Goal: Task Accomplishment & Management: Manage account settings

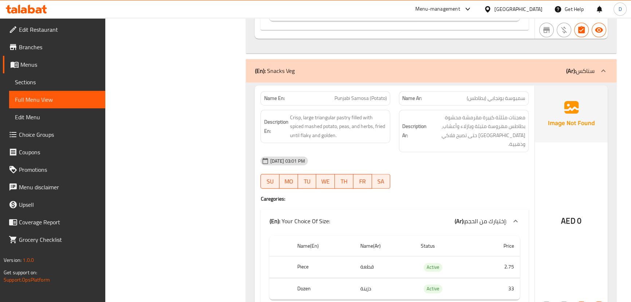
scroll to position [4276, 0]
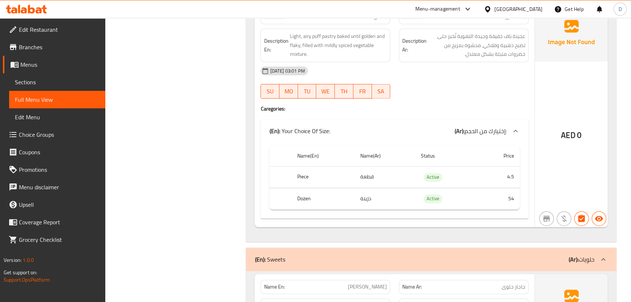
scroll to position [4872, 0]
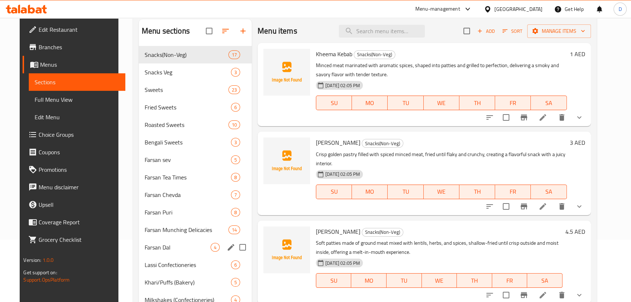
scroll to position [228, 0]
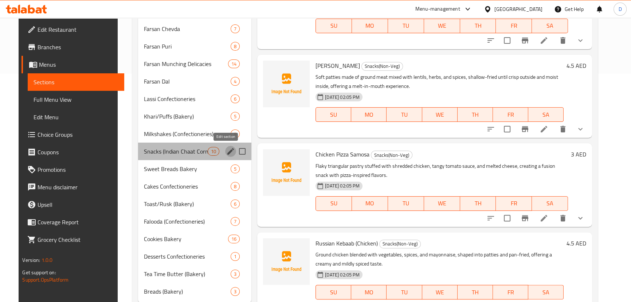
click at [226, 155] on icon "edit" at bounding box center [230, 151] width 9 height 9
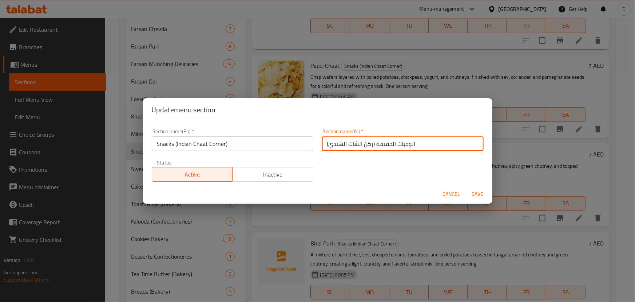
drag, startPoint x: 374, startPoint y: 148, endPoint x: 408, endPoint y: 152, distance: 34.5
click at [408, 152] on div "Section name(Ar)   * الوجبات الخفيفة (ركن الشات الهندي) Section name(Ar) *" at bounding box center [403, 139] width 170 height 31
type input "السناكس (ركن الشات الهندي)"
click at [466, 187] on button "Save" at bounding box center [477, 193] width 23 height 13
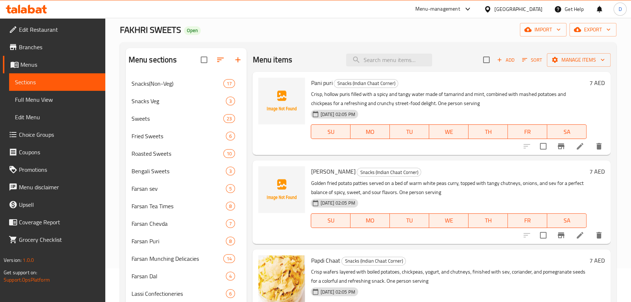
scroll to position [29, 0]
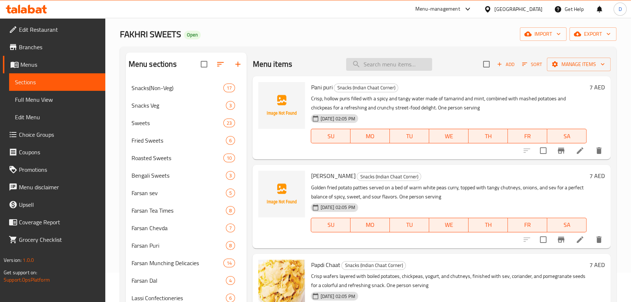
click at [371, 60] on input "search" at bounding box center [389, 64] width 86 height 13
paste input "[PERSON_NAME]"
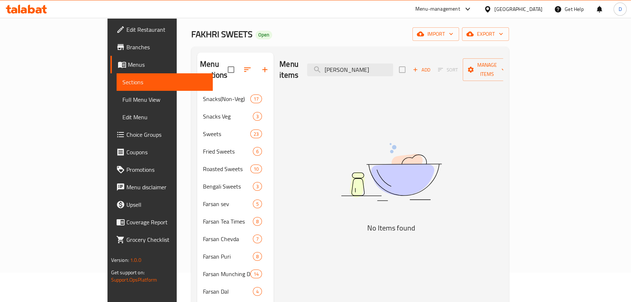
drag, startPoint x: 382, startPoint y: 67, endPoint x: 331, endPoint y: 69, distance: 51.8
click at [331, 69] on div "Menu items Masala Ragda Add Sort Manage items" at bounding box center [391, 69] width 224 height 35
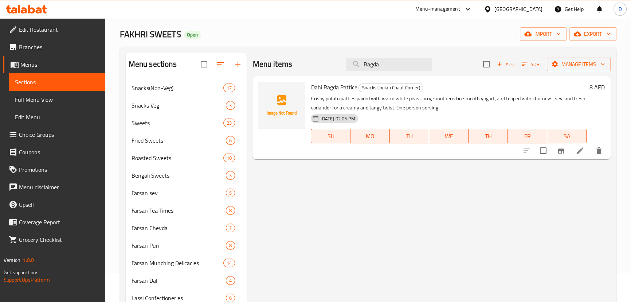
type input "Ragda"
click at [575, 153] on icon at bounding box center [579, 150] width 9 height 9
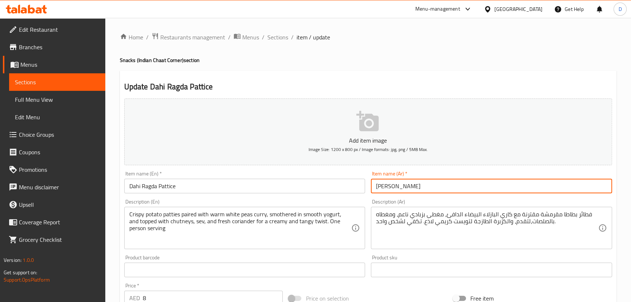
click at [397, 185] on input "داهي راغدا باتيس" at bounding box center [491, 185] width 241 height 15
type input "داهي راجدا باتيس"
click at [86, 82] on span "Sections" at bounding box center [57, 82] width 84 height 9
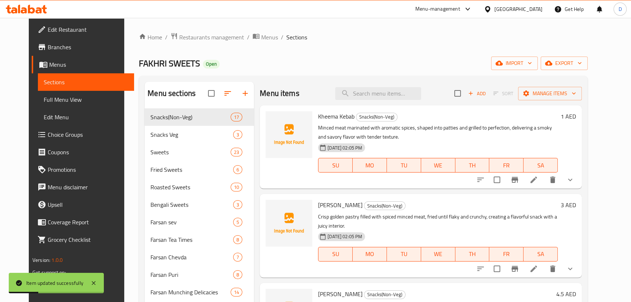
click at [373, 101] on div "Menu items Add Sort Manage items" at bounding box center [421, 94] width 322 height 24
click at [381, 92] on input "search" at bounding box center [378, 93] width 86 height 13
paste input "[PERSON_NAME]"
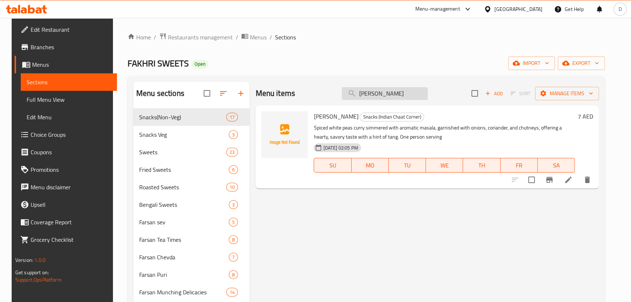
drag, startPoint x: 383, startPoint y: 96, endPoint x: 351, endPoint y: 92, distance: 32.3
click at [351, 92] on input "[PERSON_NAME]" at bounding box center [385, 93] width 86 height 13
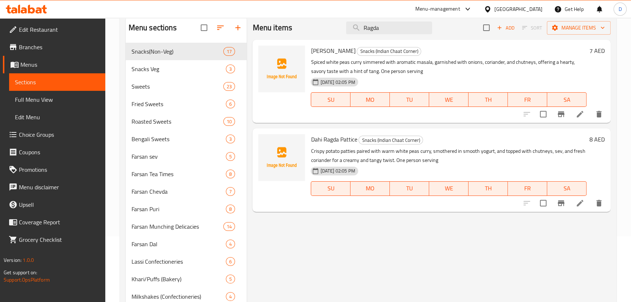
scroll to position [66, 0]
type input "Ragda"
click at [575, 114] on li at bounding box center [580, 113] width 20 height 13
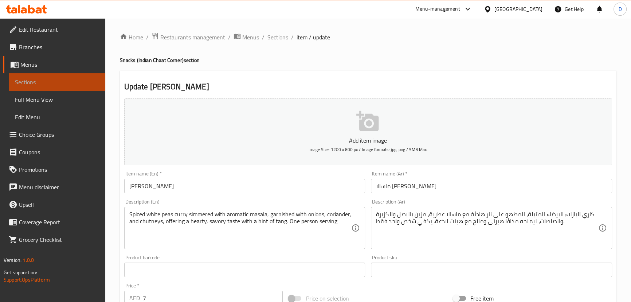
click at [53, 82] on span "Sections" at bounding box center [57, 82] width 84 height 9
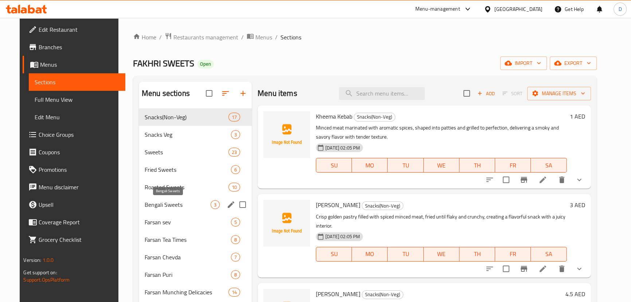
scroll to position [198, 0]
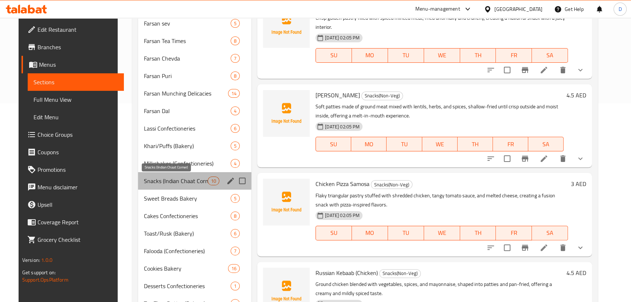
click at [193, 180] on span "Snacks (Indian Chaat Corner)" at bounding box center [176, 180] width 64 height 9
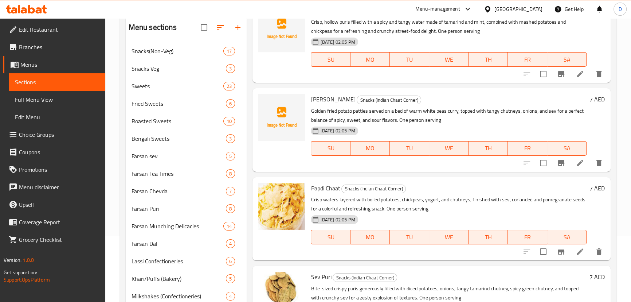
scroll to position [33, 0]
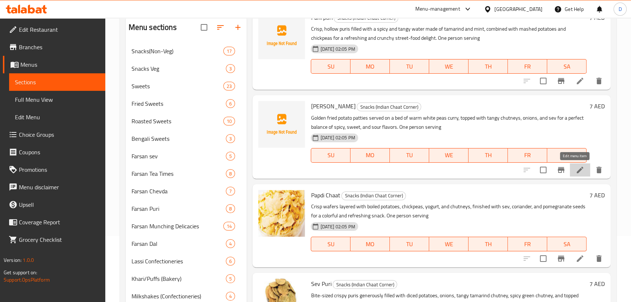
click at [575, 173] on icon at bounding box center [579, 169] width 9 height 9
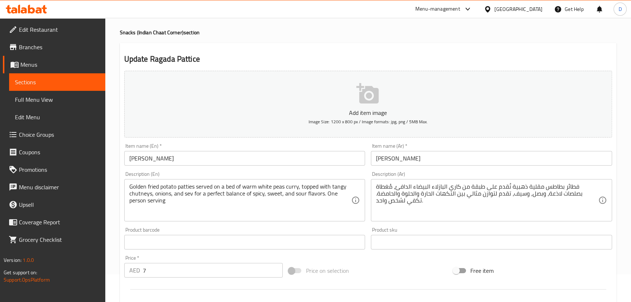
scroll to position [66, 0]
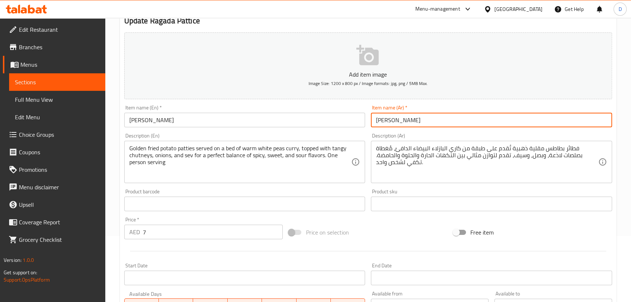
click at [392, 118] on input "راجدة باتيس" at bounding box center [491, 120] width 241 height 15
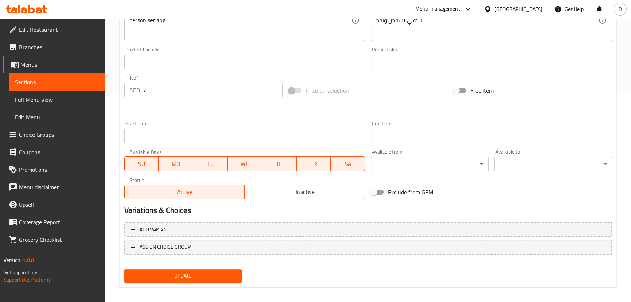
scroll to position [212, 0]
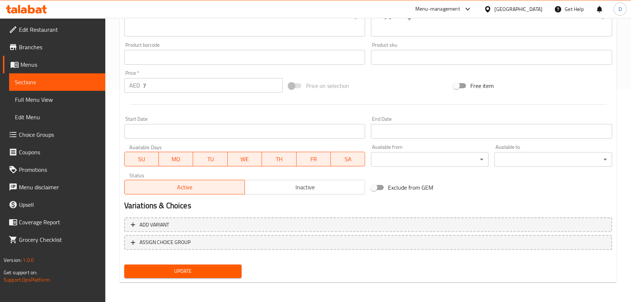
type input "راجدا باتيس"
click at [210, 269] on span "Update" at bounding box center [183, 270] width 106 height 9
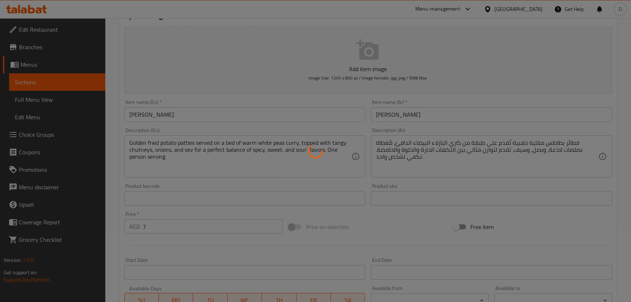
scroll to position [47, 0]
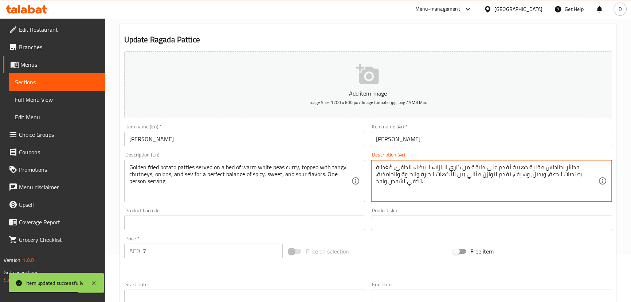
click at [402, 177] on textarea "فطائر بطاطس مقلية ذهبية تُقدم على طبقة من كاري البازلاء البيضاء الدافئ، مُغطاة …" at bounding box center [487, 181] width 222 height 35
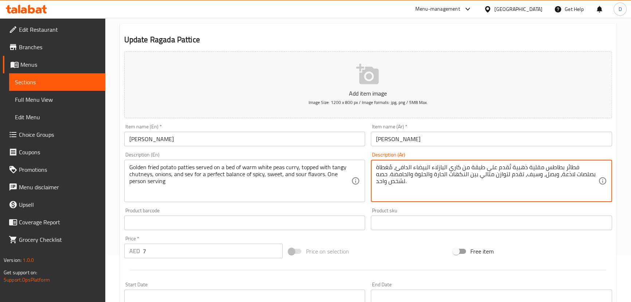
scroll to position [212, 0]
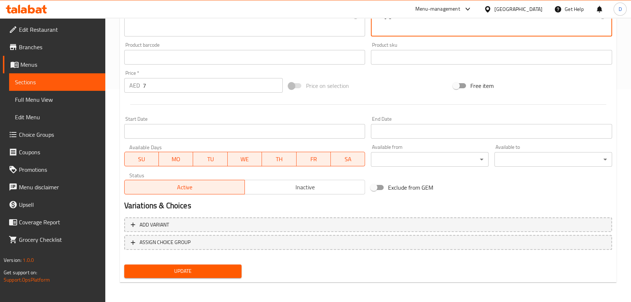
type textarea "فطائر بطاطس مقلية ذهبية تُقدم على طبقة من كاري البازلاء البيضاء الدافئ، مُغطاة …"
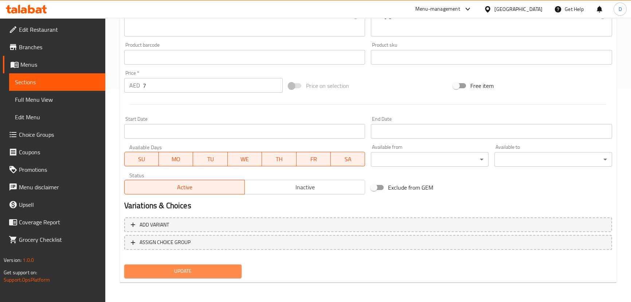
click at [216, 264] on button "Update" at bounding box center [183, 270] width 118 height 13
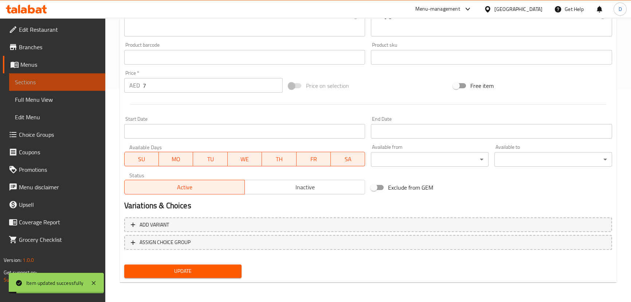
click at [96, 78] on span "Sections" at bounding box center [57, 82] width 84 height 9
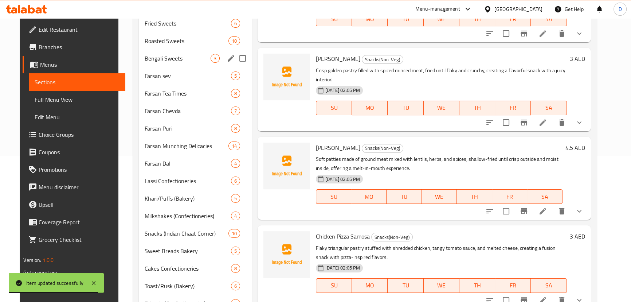
scroll to position [47, 0]
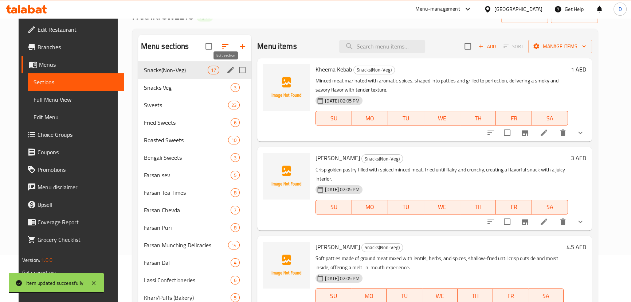
click at [226, 74] on icon "edit" at bounding box center [230, 70] width 9 height 9
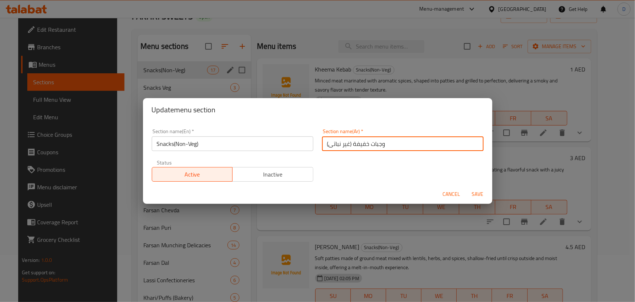
click at [354, 142] on input "وجبات خفيفة (غير نباتى)" at bounding box center [403, 143] width 162 height 15
drag, startPoint x: 351, startPoint y: 144, endPoint x: 413, endPoint y: 151, distance: 63.1
click at [413, 151] on div "Section name(Ar)   * وجبات خفيفة (غير نباتى) Section name(Ar) *" at bounding box center [403, 139] width 170 height 31
type input "السناكس (غير نباتى)"
click at [466, 187] on button "Save" at bounding box center [477, 193] width 23 height 13
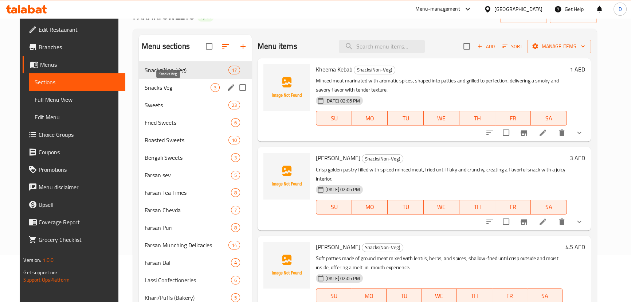
click at [183, 87] on span "Snacks Veg" at bounding box center [178, 87] width 66 height 9
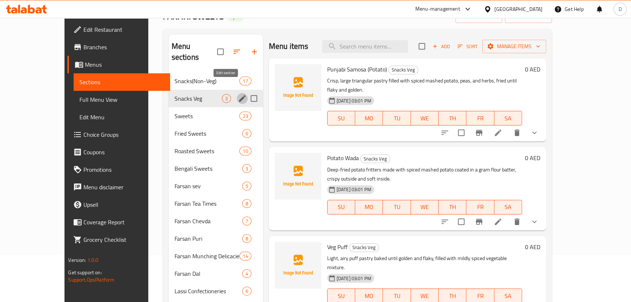
click at [239, 95] on icon "edit" at bounding box center [242, 98] width 7 height 7
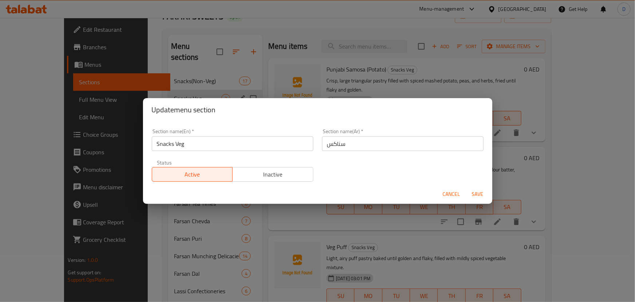
click at [359, 146] on input "سناكس" at bounding box center [403, 143] width 162 height 15
type input "سناكس نباتي"
click at [466, 187] on button "Save" at bounding box center [477, 193] width 23 height 13
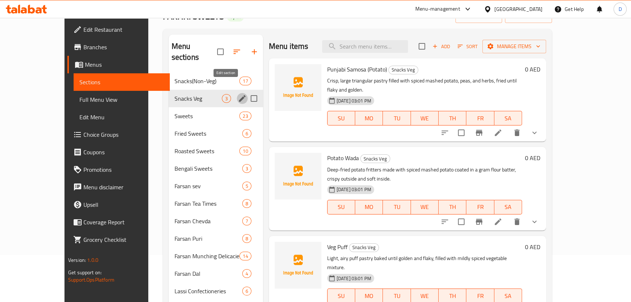
click at [253, 28] on div "Home / Restaurants management / Menus / Sections FAKHRI SWEETS Open import expo…" at bounding box center [357, 242] width 389 height 515
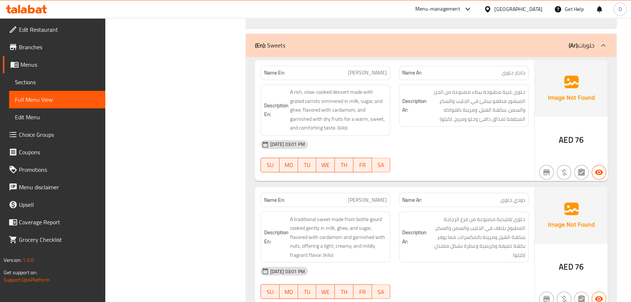
scroll to position [5056, 0]
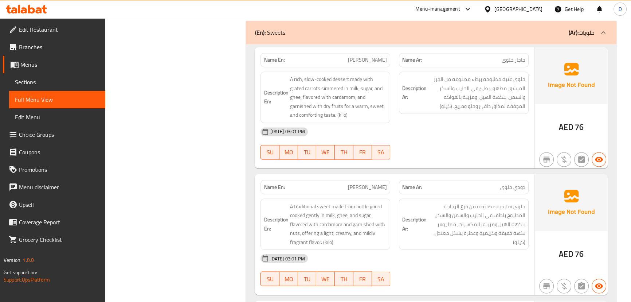
click at [68, 82] on span "Sections" at bounding box center [57, 82] width 84 height 9
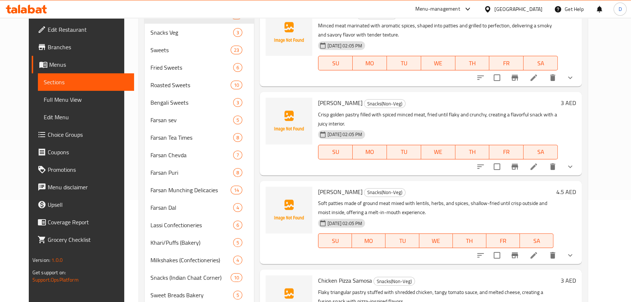
scroll to position [36, 0]
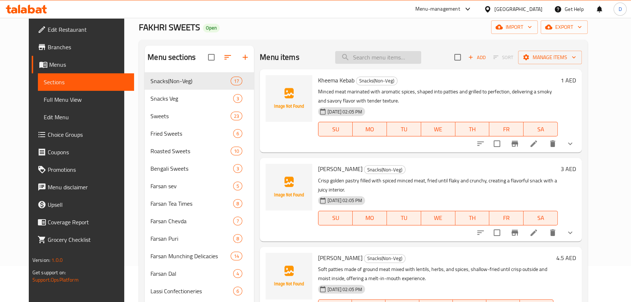
click at [369, 56] on input "search" at bounding box center [378, 57] width 86 height 13
paste input "Rose Peda"
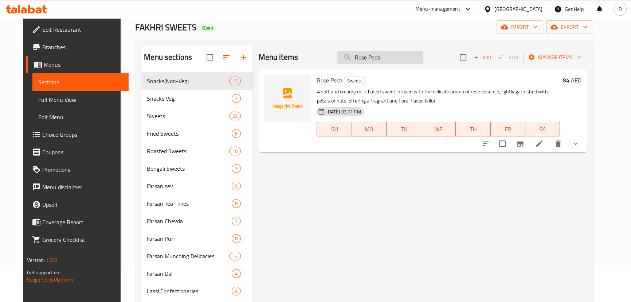
click at [374, 57] on input "Rose Peda" at bounding box center [380, 57] width 86 height 13
paste input "Kaju Pista Roll"
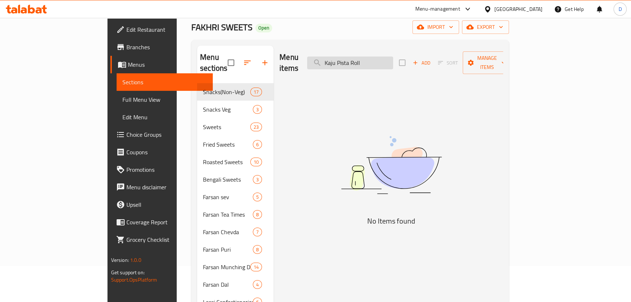
drag, startPoint x: 387, startPoint y: 56, endPoint x: 352, endPoint y: 58, distance: 35.0
click at [352, 58] on input "Kaju Pista Roll" at bounding box center [350, 62] width 86 height 13
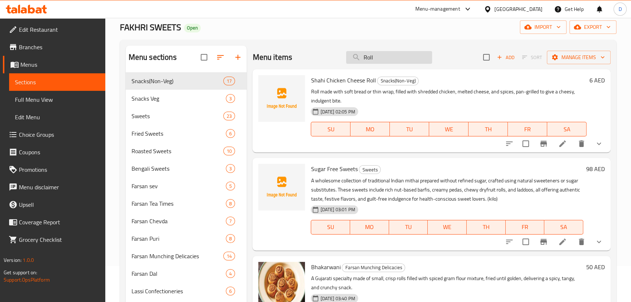
click at [371, 59] on input "Roll" at bounding box center [389, 57] width 86 height 13
paste input "Kaju Pista"
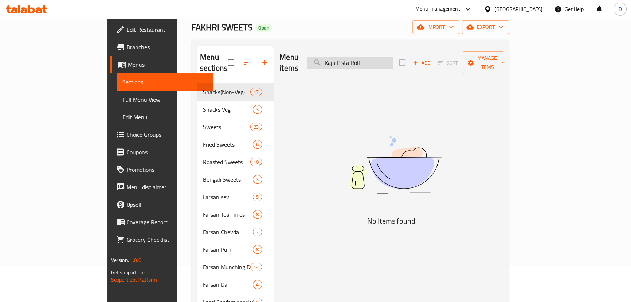
drag, startPoint x: 386, startPoint y: 58, endPoint x: 411, endPoint y: 57, distance: 24.8
click at [393, 57] on input "Kaju Pista Roll" at bounding box center [350, 62] width 86 height 13
click at [373, 58] on input "Kaju Pi" at bounding box center [350, 62] width 86 height 13
paste input "Badam"
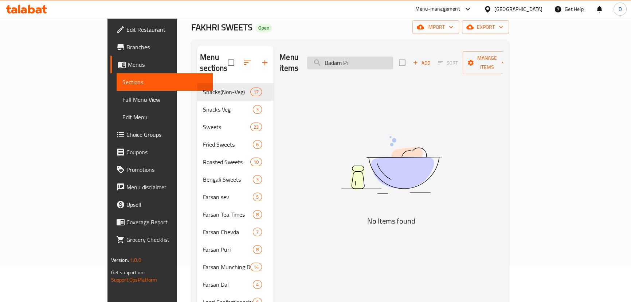
click at [373, 58] on input "Badam Pi" at bounding box center [350, 62] width 86 height 13
paste input "Badam"
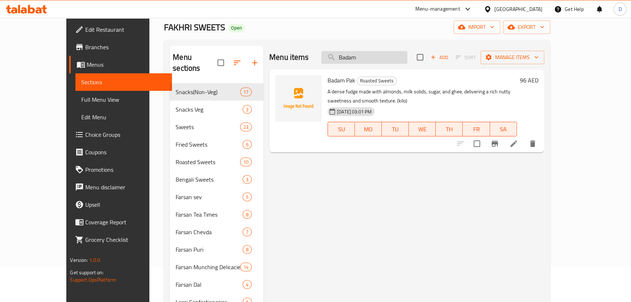
click at [375, 60] on input "Badam" at bounding box center [364, 57] width 86 height 13
click at [375, 59] on input "Badam" at bounding box center [364, 57] width 86 height 13
paste input "[PERSON_NAME]"
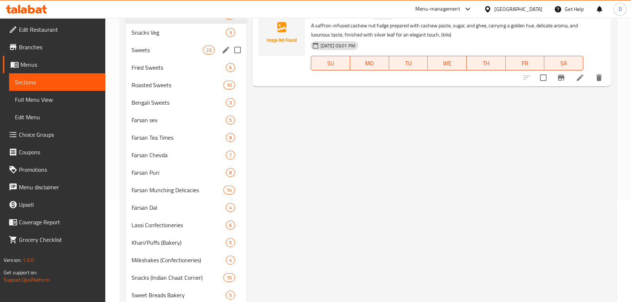
scroll to position [69, 0]
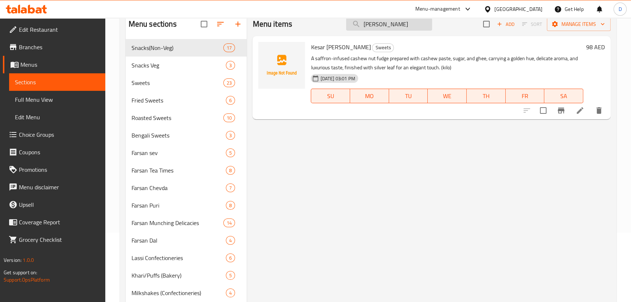
click at [368, 29] on input "[PERSON_NAME]" at bounding box center [389, 24] width 86 height 13
paste input "Laddu"
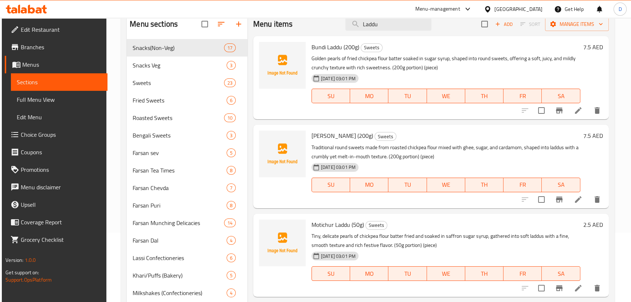
click at [371, 32] on div "Menu items Laddu Add Sort Manage items" at bounding box center [430, 24] width 355 height 24
click at [371, 29] on input "Laddu" at bounding box center [388, 24] width 86 height 13
paste input "Sugar Free Katli"
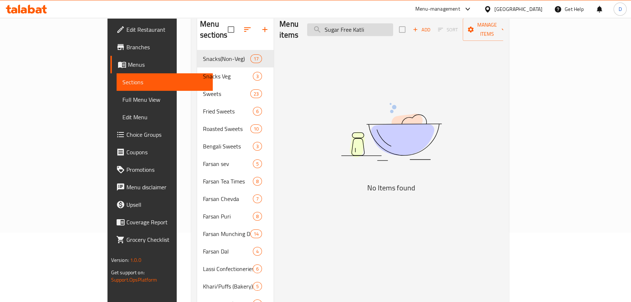
click at [393, 24] on input "Sugar Free Katli" at bounding box center [350, 29] width 86 height 13
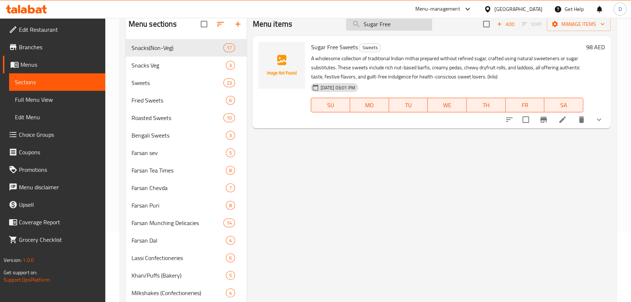
click at [365, 28] on input "Sugar Free" at bounding box center [389, 24] width 86 height 13
paste input "Malai Mango"
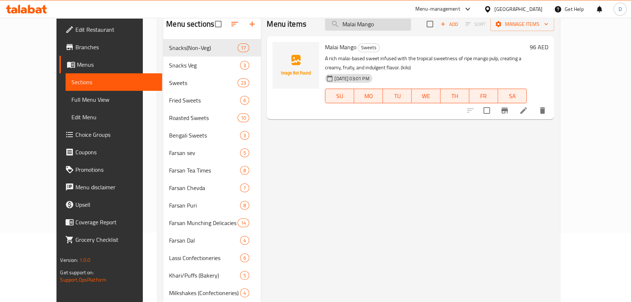
click at [364, 23] on input "Malai Mango" at bounding box center [368, 24] width 86 height 13
paste input "Gulab Jamun"
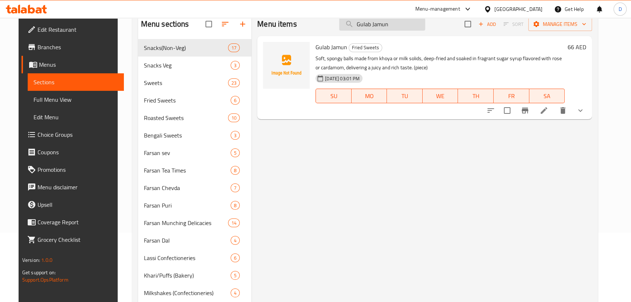
click at [366, 27] on input "Gulab Jamun" at bounding box center [382, 24] width 86 height 13
paste input "Barik Sev"
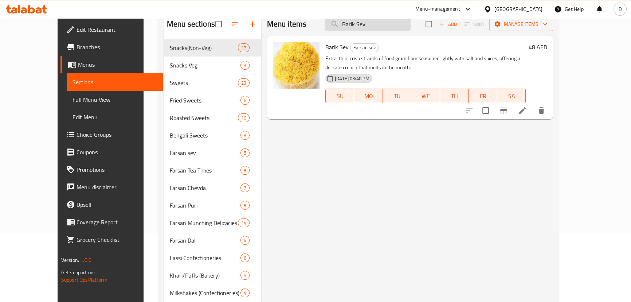
click at [364, 28] on input "Barik Sev" at bounding box center [367, 24] width 86 height 13
paste input "havnagari"
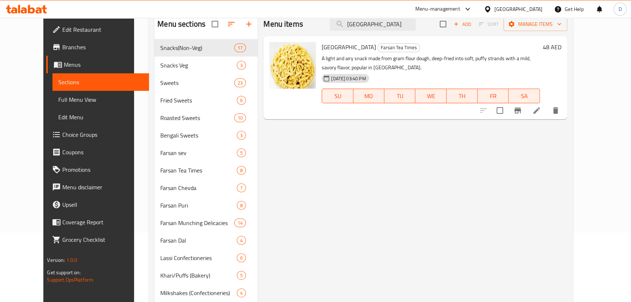
type input "[GEOGRAPHIC_DATA]"
drag, startPoint x: 342, startPoint y: 48, endPoint x: 381, endPoint y: 47, distance: 39.0
click at [381, 47] on h6 "Bhavnagari Farsan Tea Times" at bounding box center [431, 47] width 218 height 10
copy span "Farsan Tea Times"
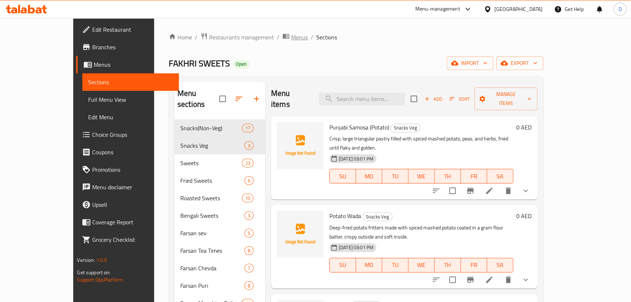
click at [291, 35] on span "Menus" at bounding box center [299, 37] width 17 height 9
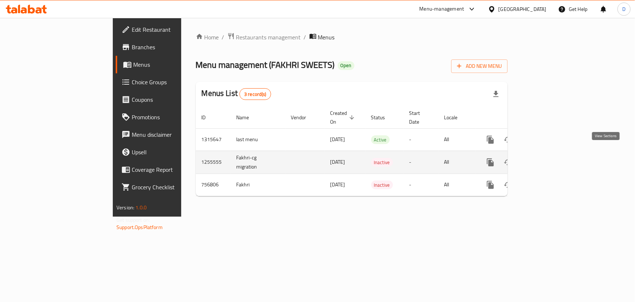
click at [547, 159] on icon "enhanced table" at bounding box center [543, 162] width 7 height 7
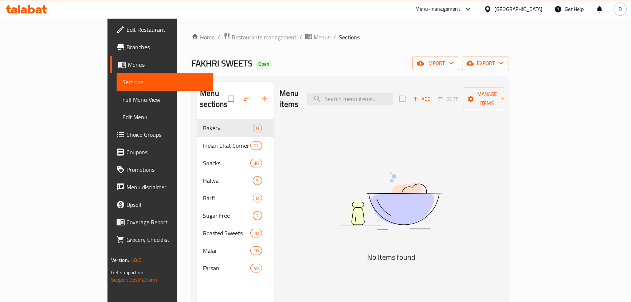
click at [314, 37] on span "Menus" at bounding box center [322, 37] width 17 height 9
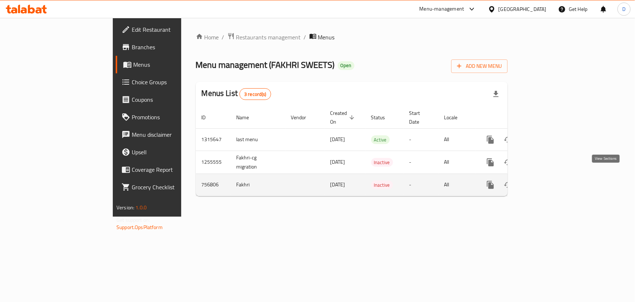
click at [548, 180] on icon "enhanced table" at bounding box center [543, 184] width 9 height 9
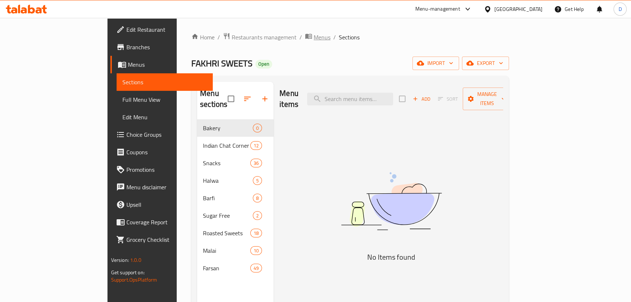
click at [314, 38] on span "Menus" at bounding box center [322, 37] width 17 height 9
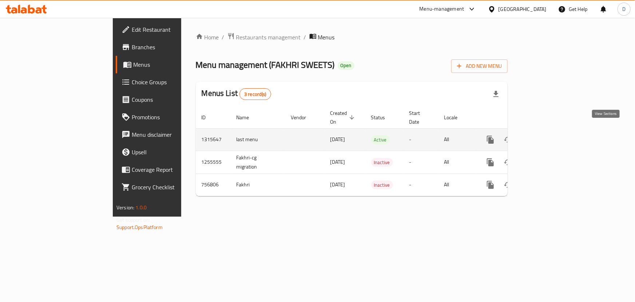
click at [548, 135] on icon "enhanced table" at bounding box center [543, 139] width 9 height 9
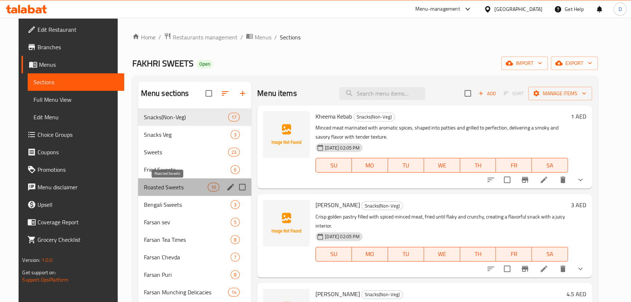
click at [144, 191] on span "Roasted Sweets" at bounding box center [176, 186] width 64 height 9
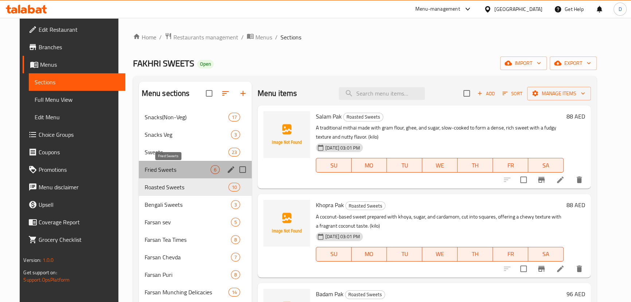
click at [145, 171] on span "Fried Sweets" at bounding box center [178, 169] width 66 height 9
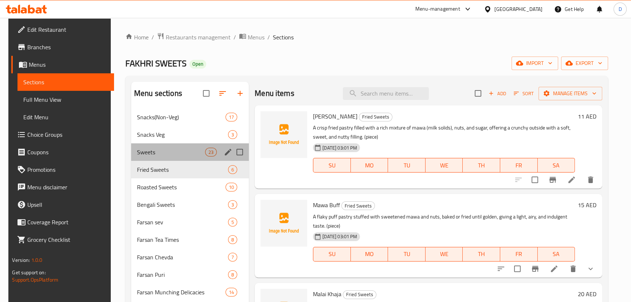
click at [142, 144] on div "Sweets 23" at bounding box center [190, 151] width 118 height 17
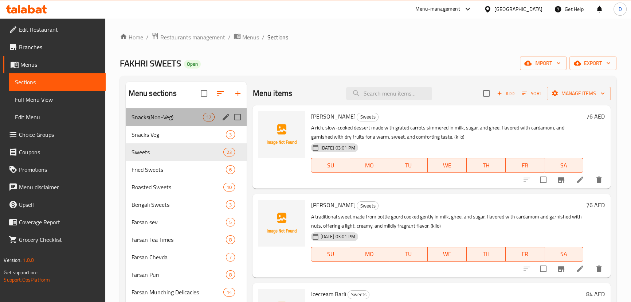
click at [139, 125] on div "Snacks(Non-Veg) 17" at bounding box center [186, 116] width 121 height 17
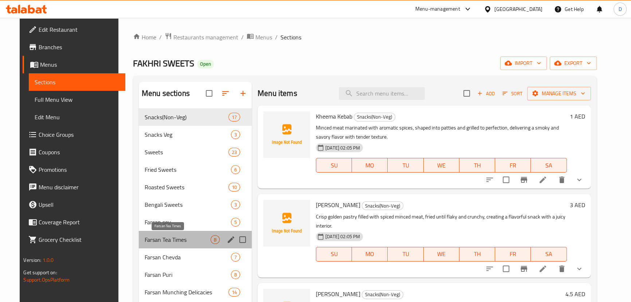
click at [145, 237] on span "Farsan Tea Times" at bounding box center [178, 239] width 66 height 9
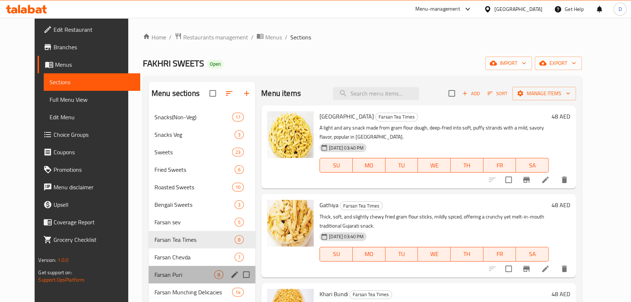
click at [149, 268] on div "Farsan Puri 8" at bounding box center [202, 273] width 107 height 17
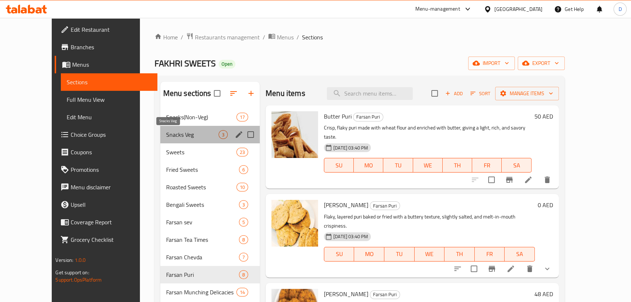
click at [181, 133] on span "Snacks Veg" at bounding box center [192, 134] width 52 height 9
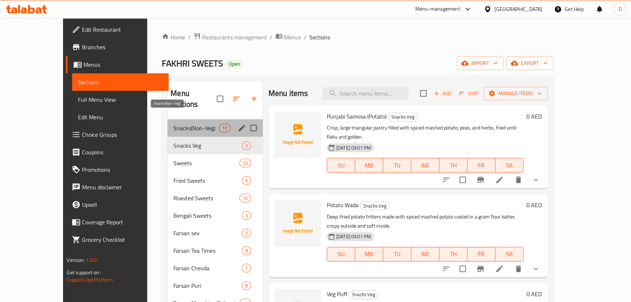
click at [173, 123] on span "Snacks(Non-Veg)" at bounding box center [195, 127] width 45 height 9
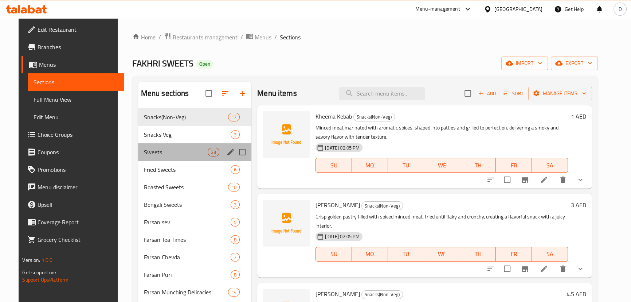
click at [176, 146] on div "Sweets 23" at bounding box center [195, 151] width 114 height 17
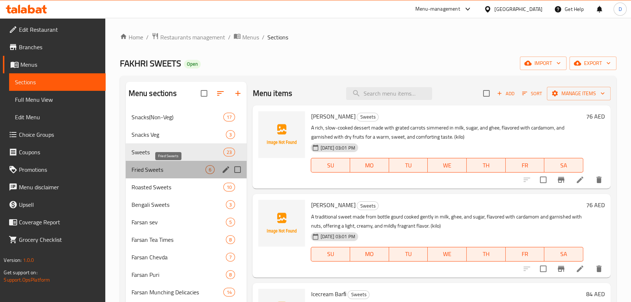
click at [179, 165] on span "Fried Sweets" at bounding box center [168, 169] width 74 height 9
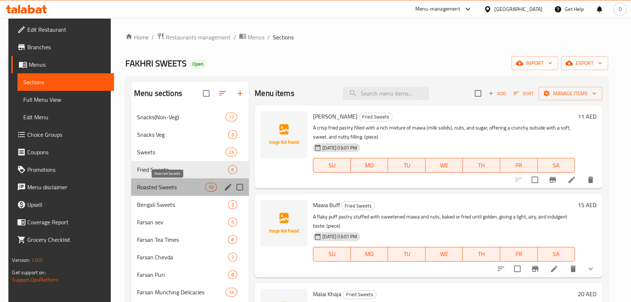
click at [177, 185] on span "Roasted Sweets" at bounding box center [171, 186] width 68 height 9
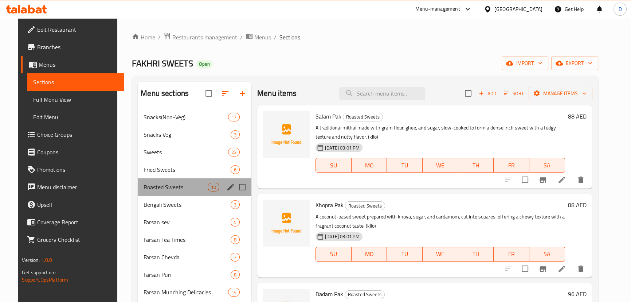
click at [174, 195] on div "Roasted Sweets 10" at bounding box center [195, 186] width 114 height 17
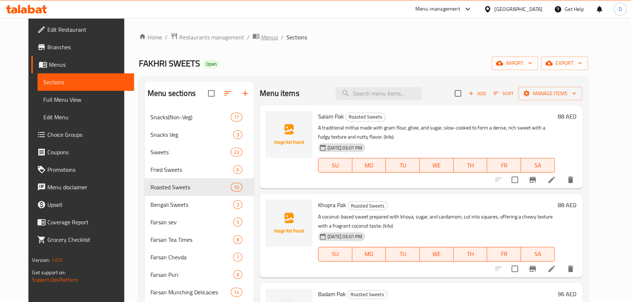
click at [261, 38] on span "Menus" at bounding box center [269, 37] width 17 height 9
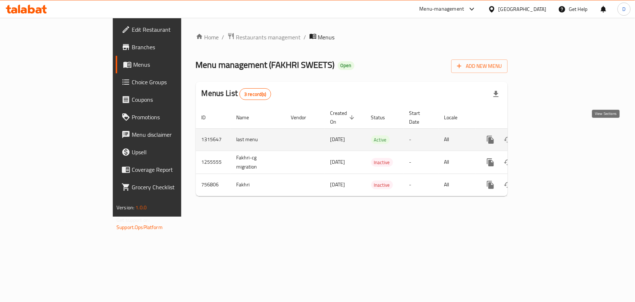
click at [547, 136] on icon "enhanced table" at bounding box center [543, 139] width 7 height 7
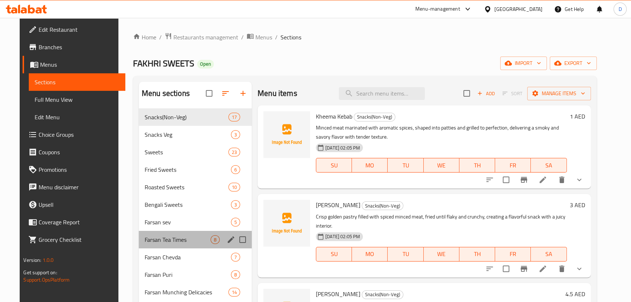
click at [170, 231] on div "Farsan Tea Times 8" at bounding box center [195, 239] width 113 height 17
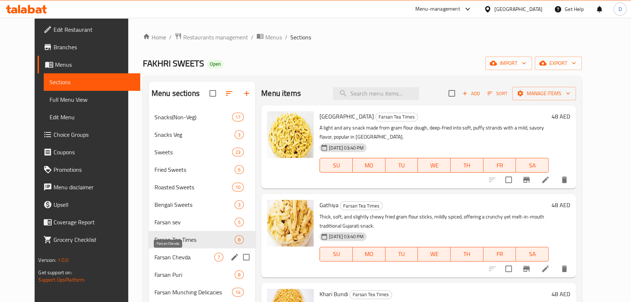
click at [171, 253] on span "Farsan Chevda" at bounding box center [184, 256] width 60 height 9
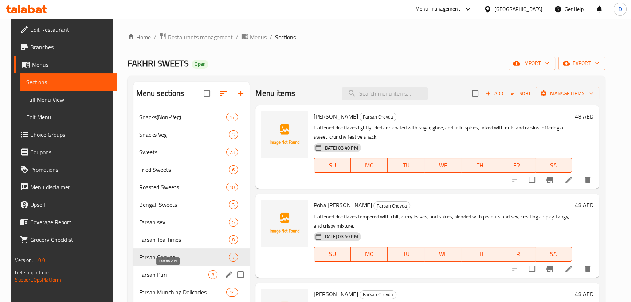
click at [171, 277] on span "Farsan Puri" at bounding box center [174, 274] width 70 height 9
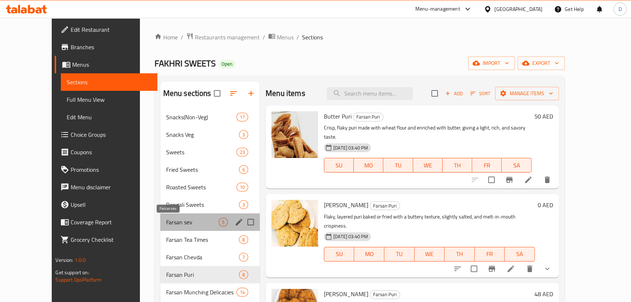
click at [166, 218] on span "Farsan sev" at bounding box center [192, 221] width 52 height 9
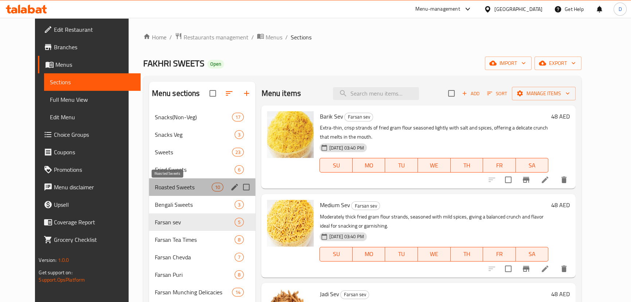
click at [155, 183] on span "Roasted Sweets" at bounding box center [183, 186] width 57 height 9
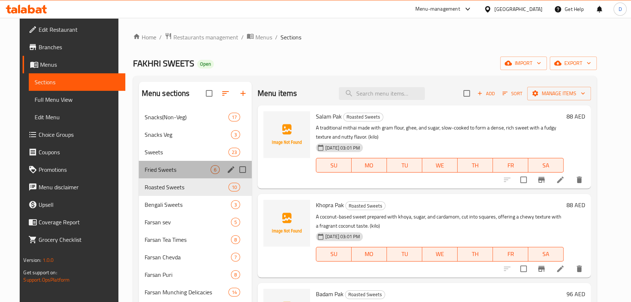
click at [145, 164] on div "Fried Sweets 6" at bounding box center [195, 169] width 113 height 17
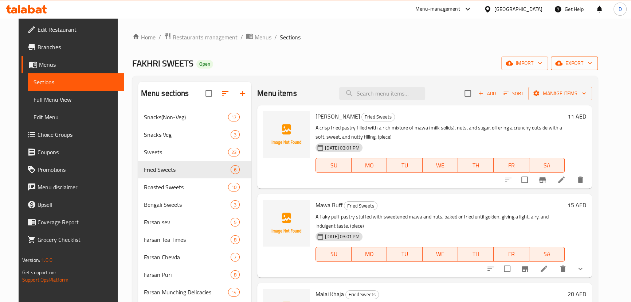
click at [586, 68] on button "export" at bounding box center [574, 62] width 47 height 13
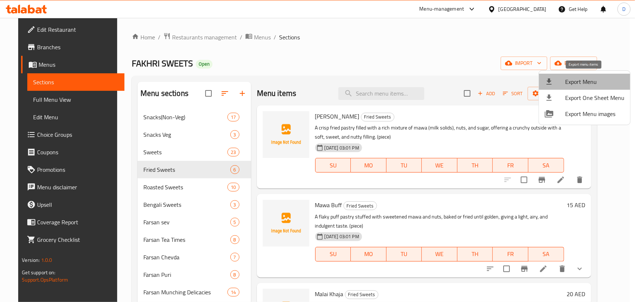
click at [588, 84] on span "Export Menu" at bounding box center [595, 81] width 59 height 9
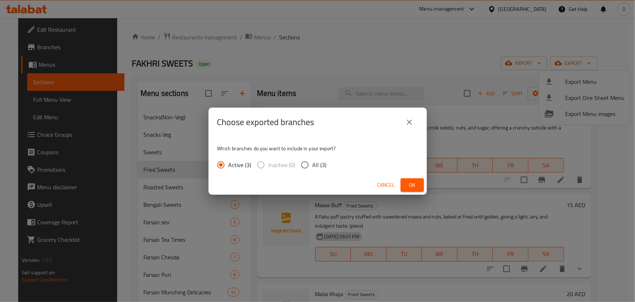
click at [313, 165] on span "All (3)" at bounding box center [320, 164] width 14 height 9
click at [313, 165] on input "All (3)" at bounding box center [305, 164] width 15 height 15
radio input "true"
click at [407, 190] on button "Ok" at bounding box center [412, 184] width 23 height 13
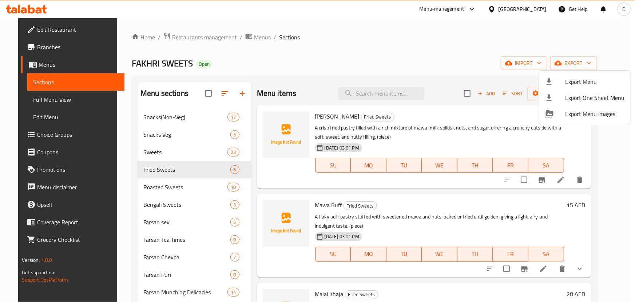
click at [251, 179] on div at bounding box center [317, 151] width 635 height 302
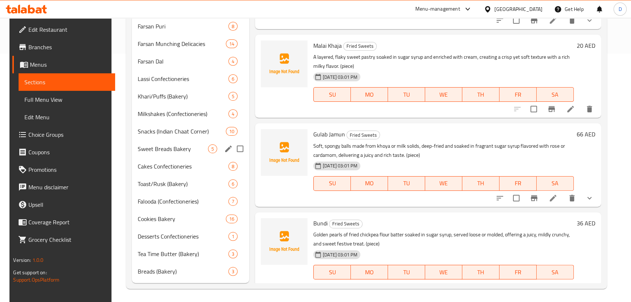
scroll to position [249, 0]
click at [194, 236] on span "Desserts Confectioneries" at bounding box center [173, 235] width 70 height 9
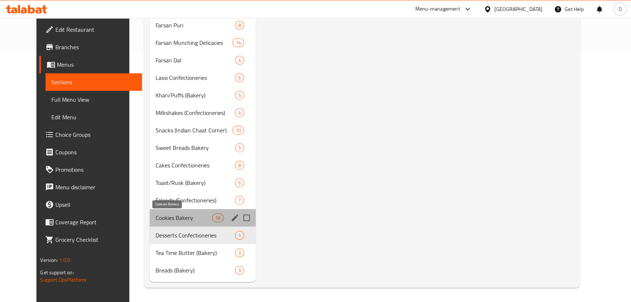
click at [185, 213] on span "Cookies Bakery" at bounding box center [183, 217] width 56 height 9
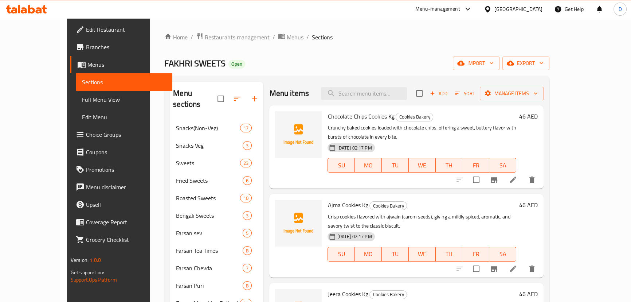
click at [287, 39] on span "Menus" at bounding box center [295, 37] width 17 height 9
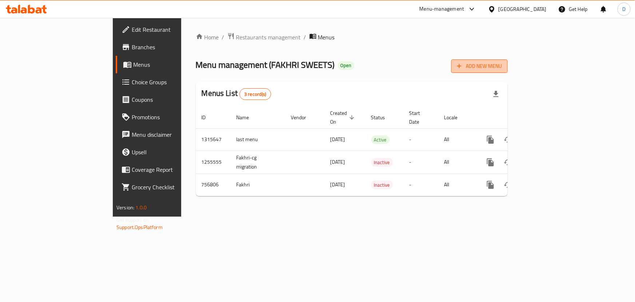
click at [502, 64] on span "Add New Menu" at bounding box center [479, 66] width 45 height 9
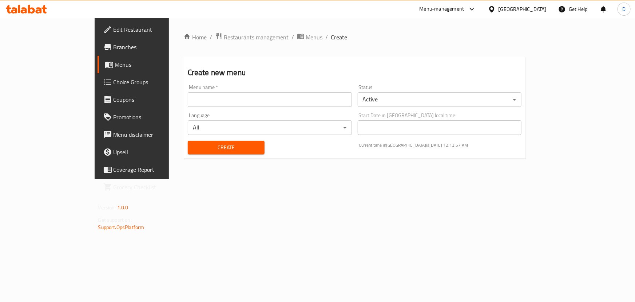
click at [308, 98] on input "text" at bounding box center [270, 99] width 164 height 15
type input "New menu"
click at [194, 151] on span "Create" at bounding box center [226, 147] width 65 height 9
click at [306, 36] on span "Menus" at bounding box center [314, 37] width 17 height 9
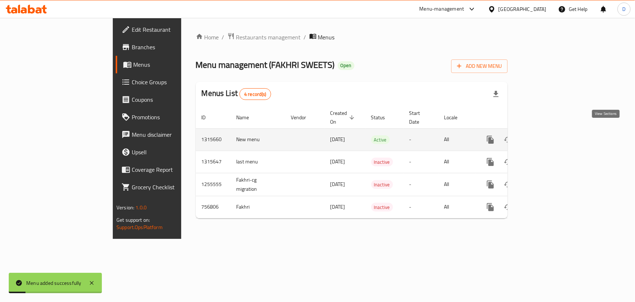
click at [548, 135] on icon "enhanced table" at bounding box center [543, 139] width 9 height 9
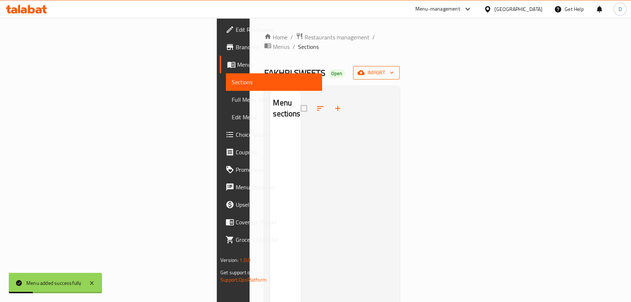
click at [365, 69] on icon "button" at bounding box center [360, 72] width 7 height 7
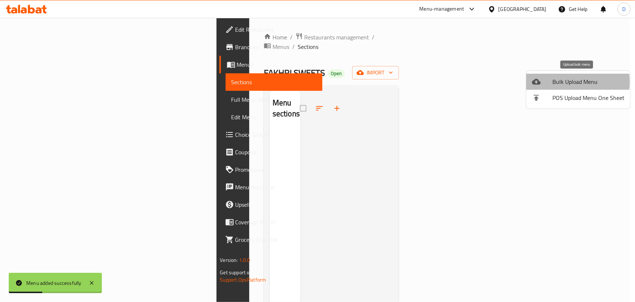
click at [566, 82] on span "Bulk Upload Menu" at bounding box center [589, 81] width 72 height 9
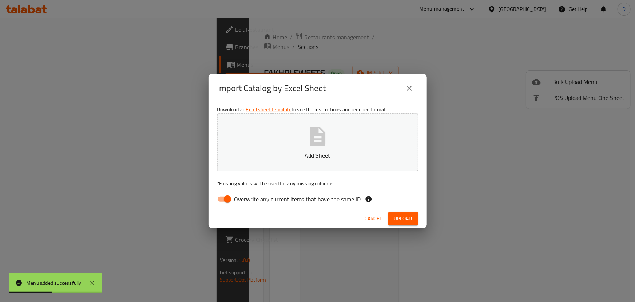
click at [282, 197] on span "Overwrite any current items that have the same ID." at bounding box center [299, 198] width 128 height 9
click at [248, 197] on input "Overwrite any current items that have the same ID." at bounding box center [228, 199] width 42 height 14
checkbox input "false"
click at [283, 149] on button "Add Sheet" at bounding box center [317, 142] width 201 height 58
click at [399, 212] on button "Upload" at bounding box center [404, 218] width 30 height 13
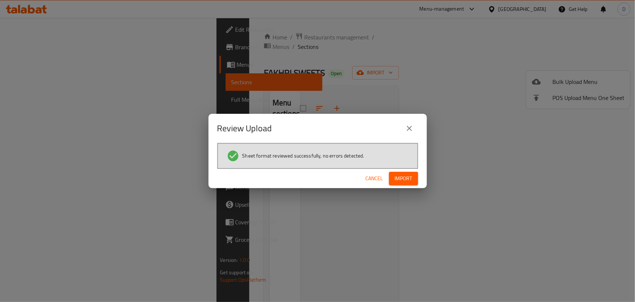
click at [396, 179] on span "Import" at bounding box center [403, 178] width 17 height 9
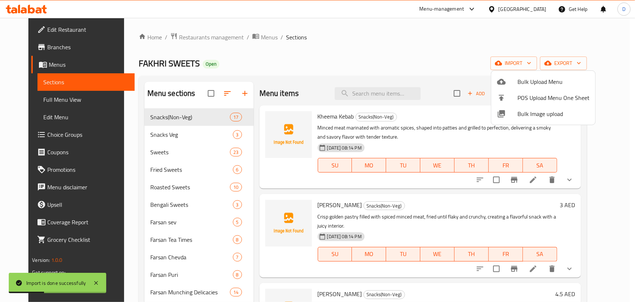
click at [174, 135] on div at bounding box center [317, 151] width 635 height 302
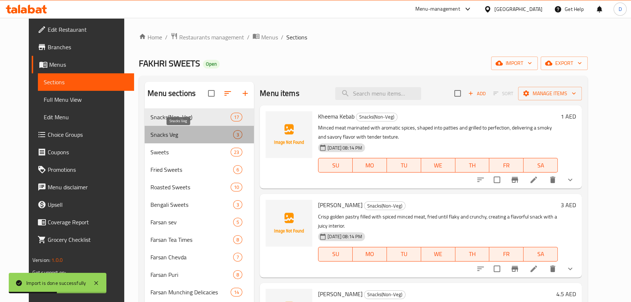
click at [174, 135] on span "Snacks Veg" at bounding box center [191, 134] width 83 height 9
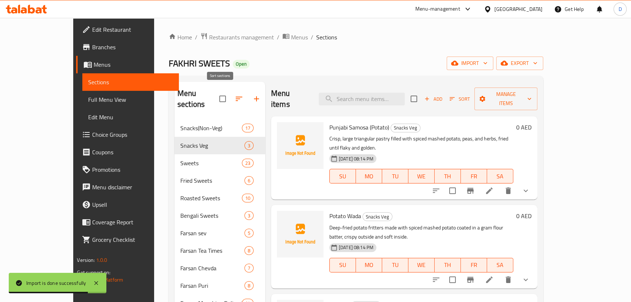
click at [235, 96] on icon "button" at bounding box center [239, 98] width 9 height 9
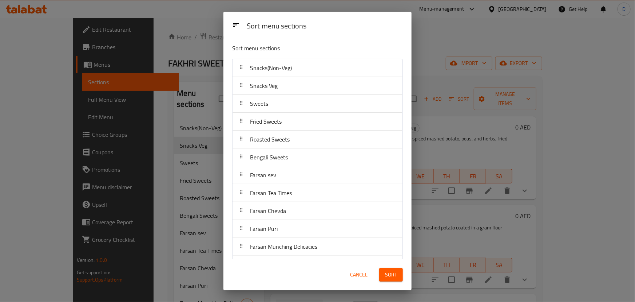
click at [369, 276] on button "Cancel" at bounding box center [358, 274] width 23 height 13
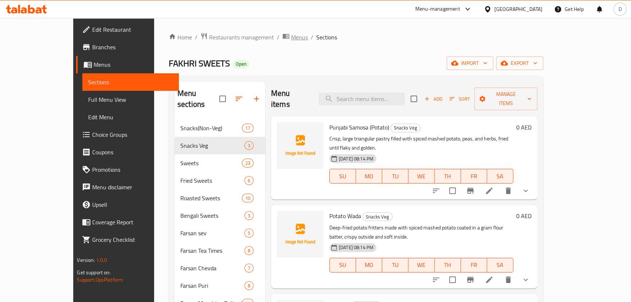
click at [291, 35] on span "Menus" at bounding box center [299, 37] width 17 height 9
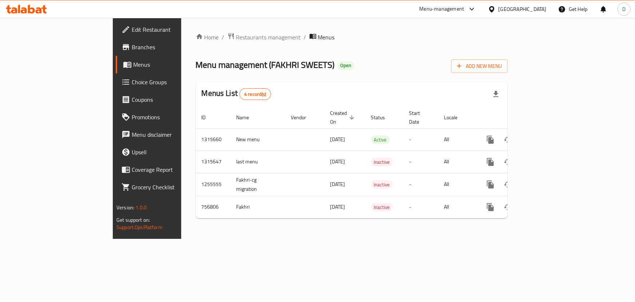
click at [347, 55] on div "Home / Restaurants management / Menus Menu management ( FAKHRI SWEETS ) Open Ad…" at bounding box center [352, 128] width 312 height 192
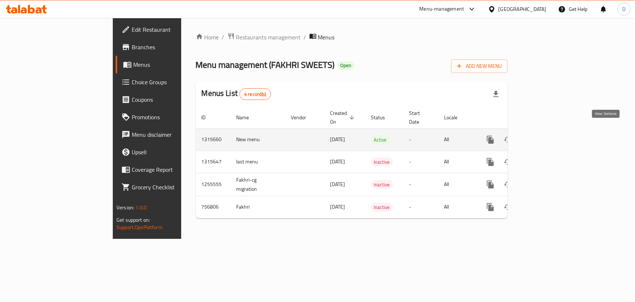
click at [547, 136] on icon "enhanced table" at bounding box center [543, 139] width 7 height 7
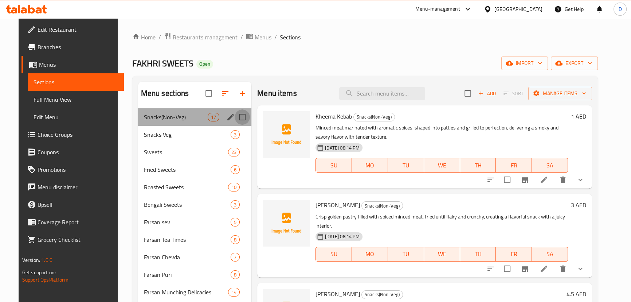
click at [239, 116] on input "Menu sections" at bounding box center [242, 116] width 15 height 15
checkbox input "true"
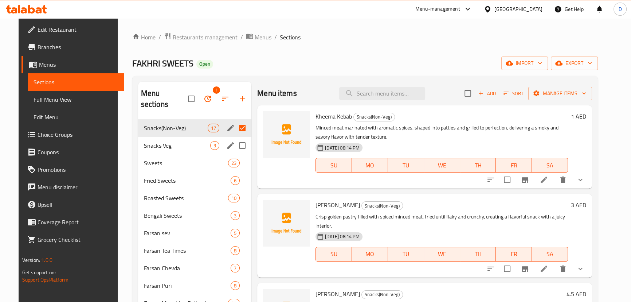
click at [236, 138] on input "Menu sections" at bounding box center [242, 145] width 15 height 15
checkbox input "true"
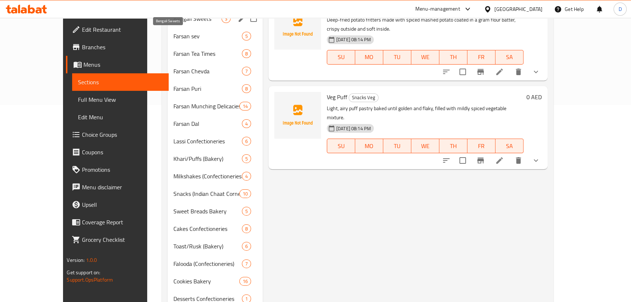
scroll to position [198, 0]
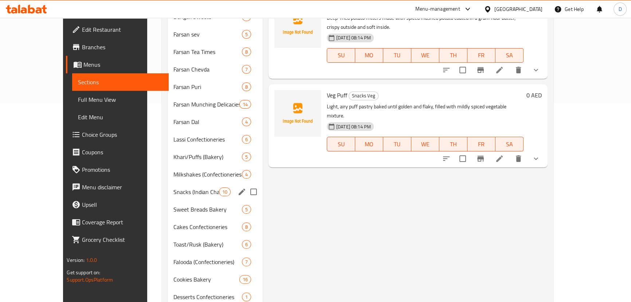
drag, startPoint x: 236, startPoint y: 181, endPoint x: 183, endPoint y: 205, distance: 57.9
click at [246, 184] on input "Menu sections" at bounding box center [253, 191] width 15 height 15
checkbox input "true"
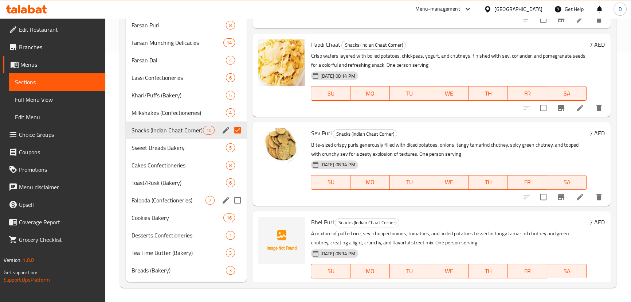
scroll to position [1, 0]
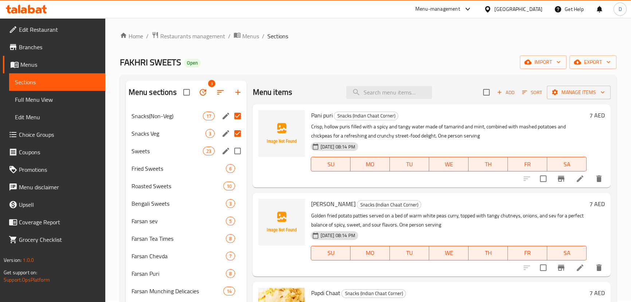
click at [238, 151] on input "Menu sections" at bounding box center [237, 150] width 15 height 15
checkbox input "true"
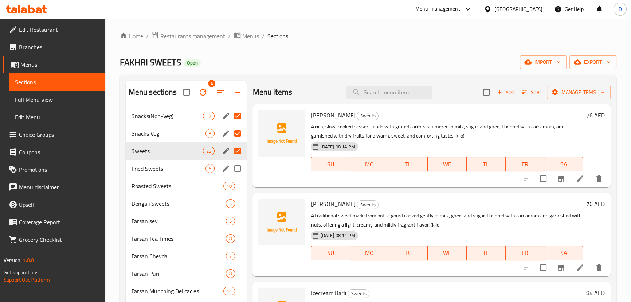
click at [237, 171] on input "Menu sections" at bounding box center [237, 168] width 15 height 15
checkbox input "true"
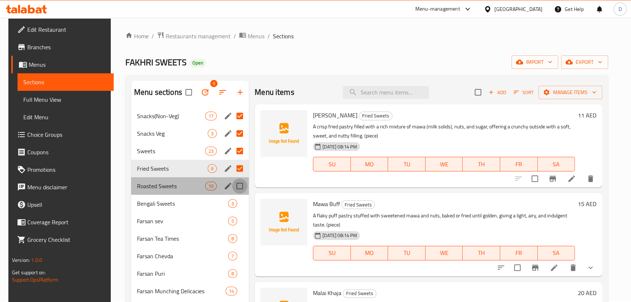
click at [239, 189] on input "Menu sections" at bounding box center [239, 185] width 15 height 15
checkbox input "true"
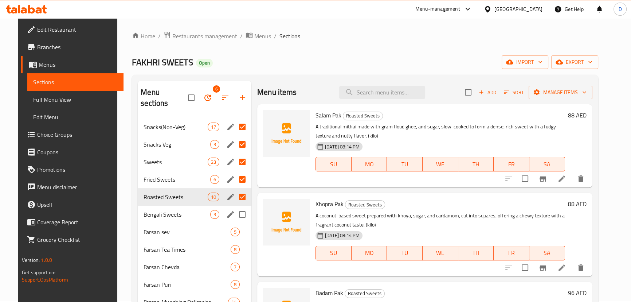
click at [239, 206] on input "Menu sections" at bounding box center [242, 213] width 15 height 15
checkbox input "true"
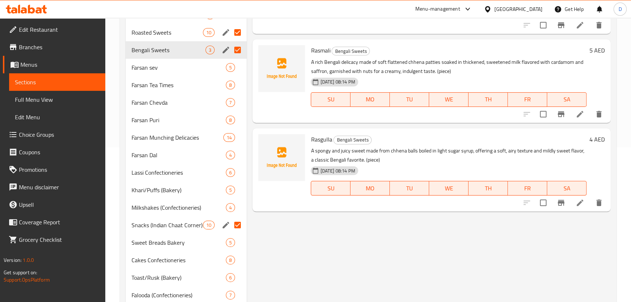
scroll to position [183, 0]
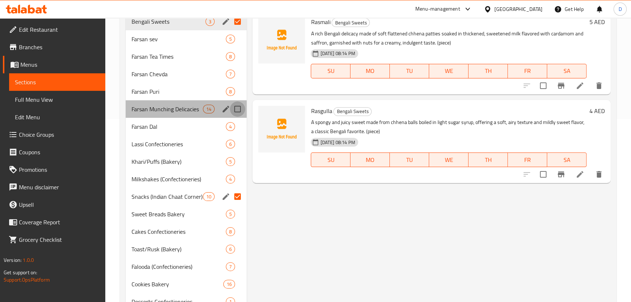
click at [238, 111] on input "Menu sections" at bounding box center [237, 108] width 15 height 15
checkbox input "true"
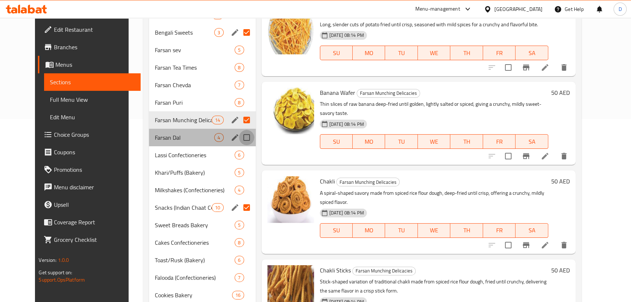
click at [239, 130] on input "Menu sections" at bounding box center [246, 137] width 15 height 15
checkbox input "true"
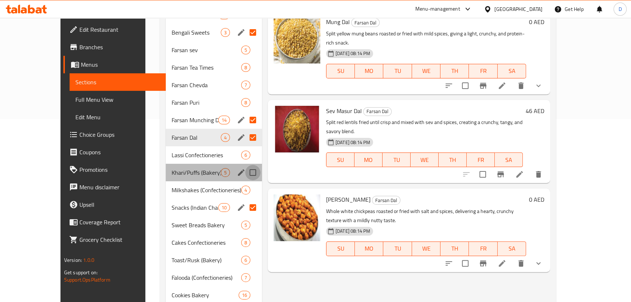
click at [245, 165] on input "Menu sections" at bounding box center [252, 172] width 15 height 15
checkbox input "true"
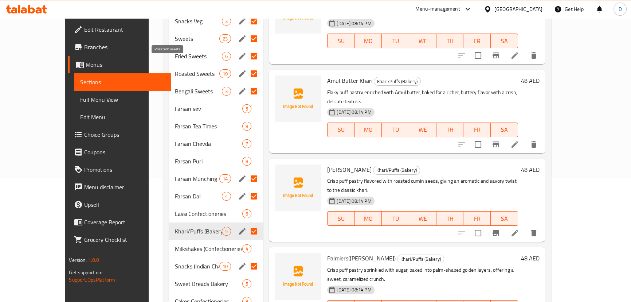
scroll to position [117, 0]
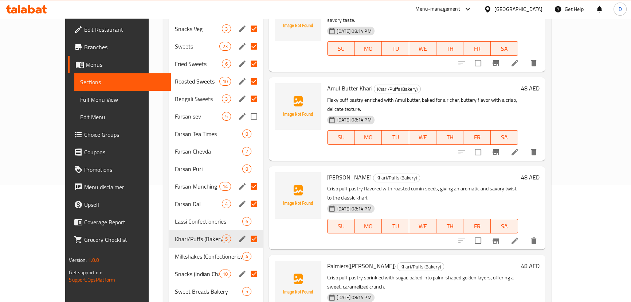
click at [246, 109] on input "Menu sections" at bounding box center [253, 116] width 15 height 15
checkbox input "true"
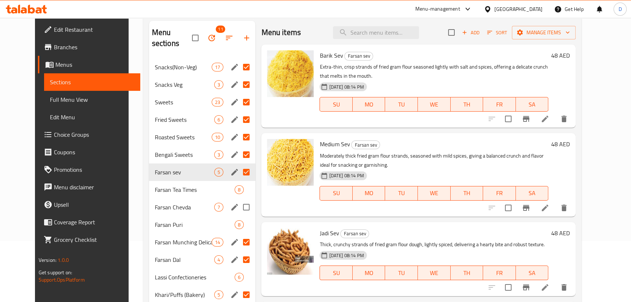
scroll to position [51, 0]
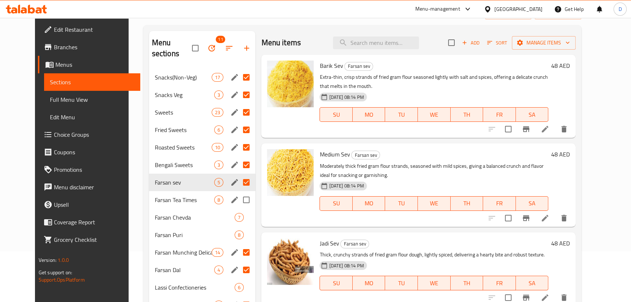
click at [239, 192] on input "Menu sections" at bounding box center [246, 199] width 15 height 15
checkbox input "true"
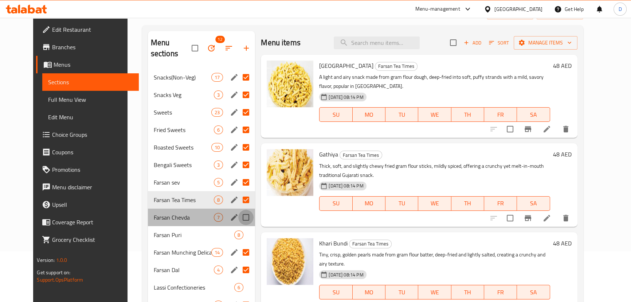
click at [238, 209] on input "Menu sections" at bounding box center [245, 216] width 15 height 15
checkbox input "true"
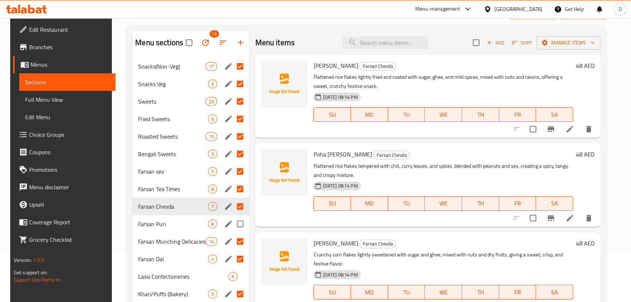
click at [237, 228] on input "Menu sections" at bounding box center [239, 223] width 15 height 15
checkbox input "true"
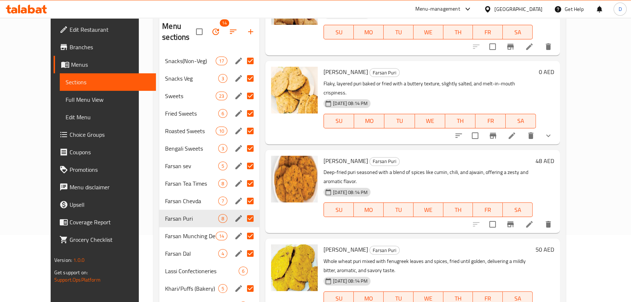
scroll to position [84, 0]
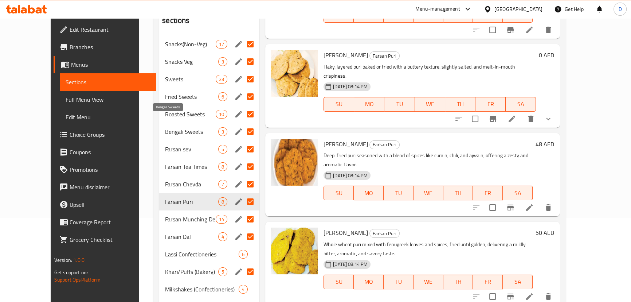
click at [165, 127] on span "Bengali Sweets" at bounding box center [191, 131] width 53 height 9
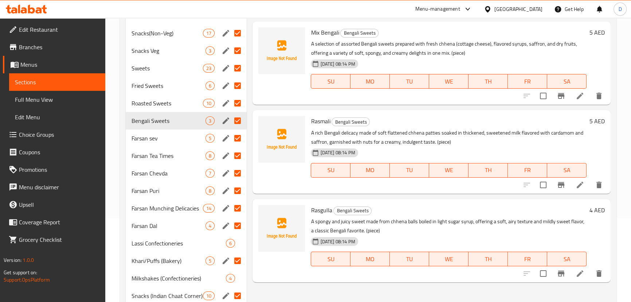
click at [321, 121] on span "Rasmali" at bounding box center [320, 120] width 19 height 11
copy h6 "Rasmali"
click at [315, 209] on span "Rasgulla" at bounding box center [321, 209] width 21 height 11
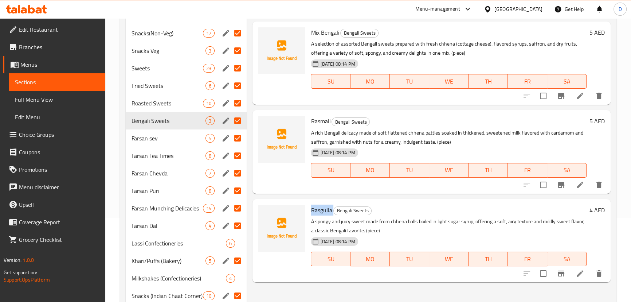
copy h6 "Rasgulla"
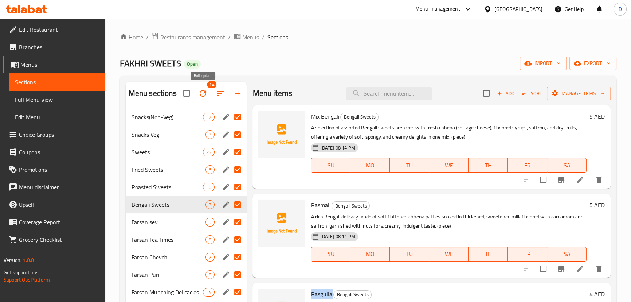
click at [203, 92] on icon "button" at bounding box center [202, 93] width 9 height 9
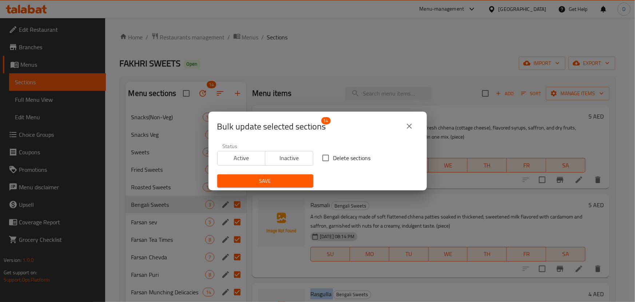
click at [321, 157] on input "Delete sections" at bounding box center [325, 157] width 15 height 15
checkbox input "true"
click at [302, 174] on button "Save" at bounding box center [265, 180] width 96 height 13
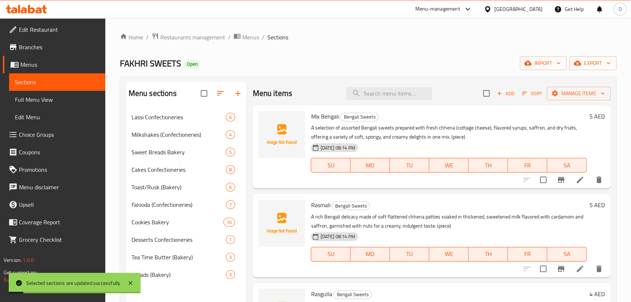
click at [307, 67] on div "FAKHRI SWEETS Open import export" at bounding box center [368, 62] width 496 height 13
click at [544, 65] on span "import" at bounding box center [542, 63] width 35 height 9
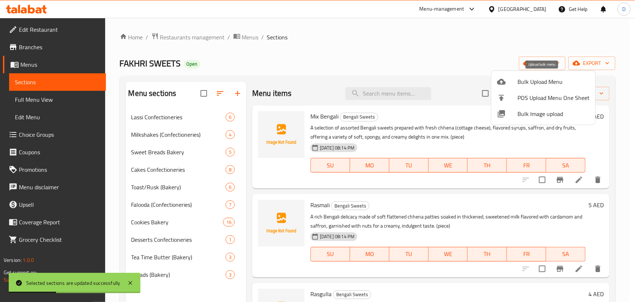
click at [529, 82] on span "Bulk Upload Menu" at bounding box center [554, 81] width 72 height 9
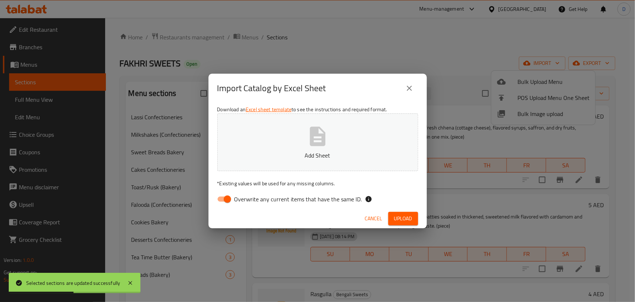
click at [326, 196] on span "Overwrite any current items that have the same ID." at bounding box center [299, 198] width 128 height 9
click at [248, 196] on input "Overwrite any current items that have the same ID." at bounding box center [228, 199] width 42 height 14
checkbox input "false"
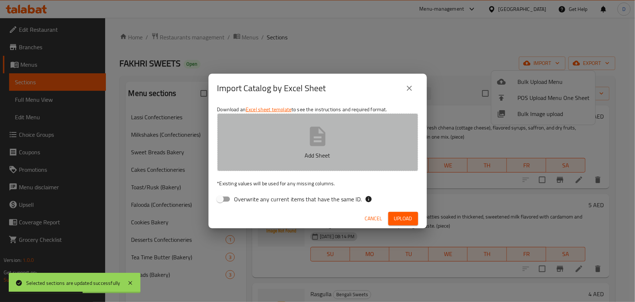
click at [306, 154] on p "Add Sheet" at bounding box center [318, 155] width 178 height 9
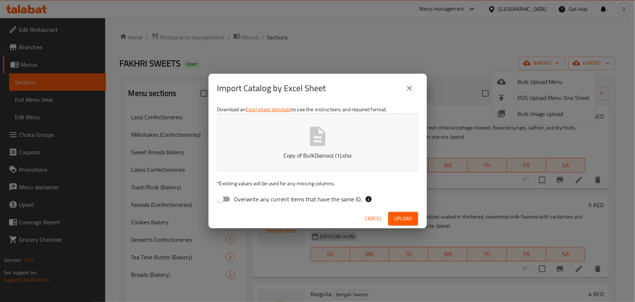
click at [399, 218] on span "Upload" at bounding box center [403, 218] width 18 height 9
click at [315, 152] on p "Copy of BulkDianooz (1).xlsx" at bounding box center [318, 155] width 178 height 9
click at [399, 216] on span "Upload" at bounding box center [403, 218] width 18 height 9
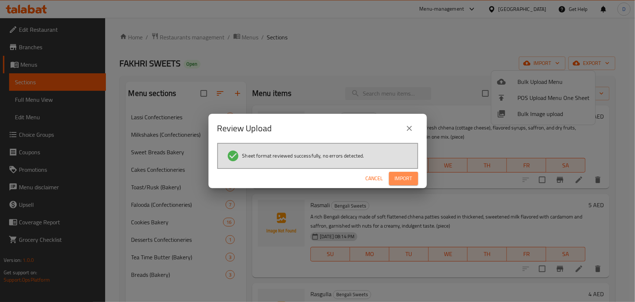
click at [402, 178] on span "Import" at bounding box center [403, 178] width 17 height 9
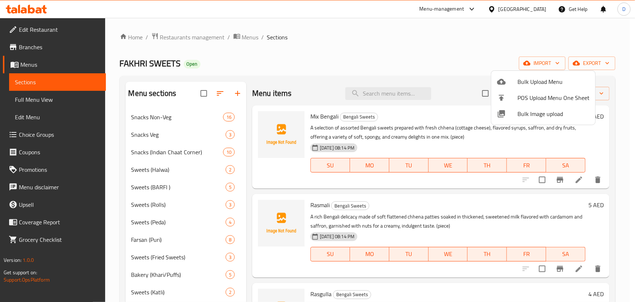
click at [252, 35] on div at bounding box center [317, 151] width 635 height 302
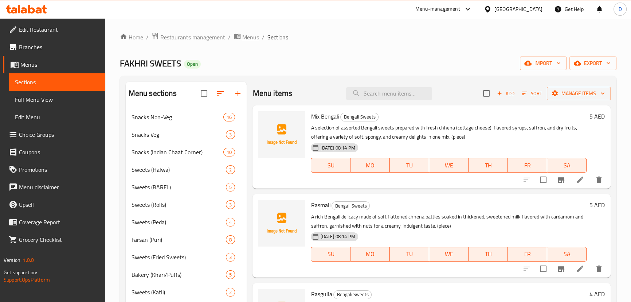
click at [252, 35] on span "Menus" at bounding box center [250, 37] width 17 height 9
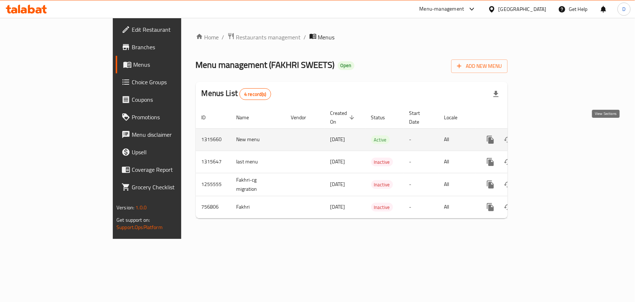
click at [548, 135] on icon "enhanced table" at bounding box center [543, 139] width 9 height 9
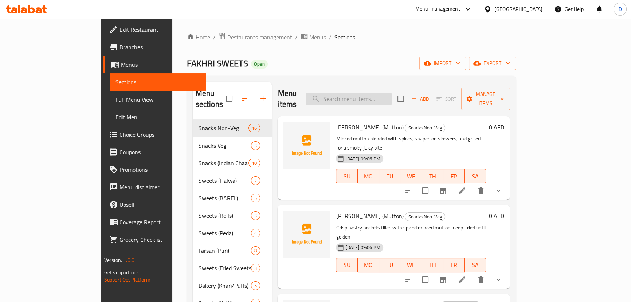
click at [373, 92] on input "search" at bounding box center [349, 98] width 86 height 13
paste input "pastry"
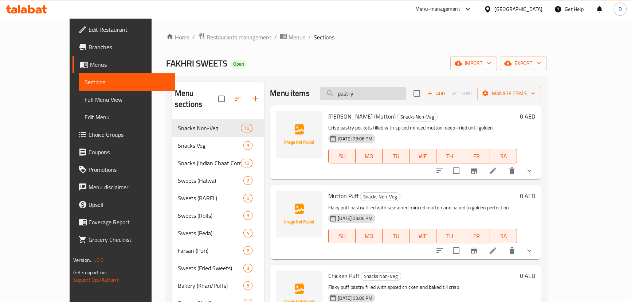
click at [373, 89] on input "pastry" at bounding box center [363, 93] width 86 height 13
paste input "[PERSON_NAME] (Mutton)"
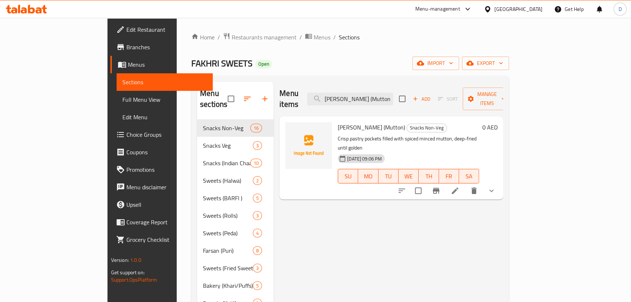
type input "[PERSON_NAME] (Mutton)"
click at [465, 184] on li at bounding box center [455, 190] width 20 height 13
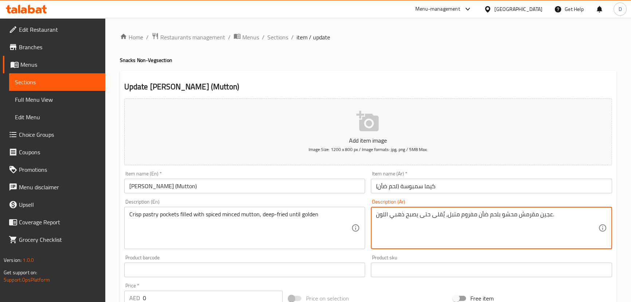
drag, startPoint x: 536, startPoint y: 213, endPoint x: 550, endPoint y: 213, distance: 13.1
click at [519, 218] on textarea "معجنات مقرمش محشو بلحم ضأن مفروم متبل، يُقلى حتى يصبح ذهبي اللون." at bounding box center [487, 227] width 222 height 35
click at [501, 216] on textarea "معجنات مقرمشة محشو بلحم ضأن مفروم متبل، يُقلى حتى يصبح ذهبي اللون." at bounding box center [487, 227] width 222 height 35
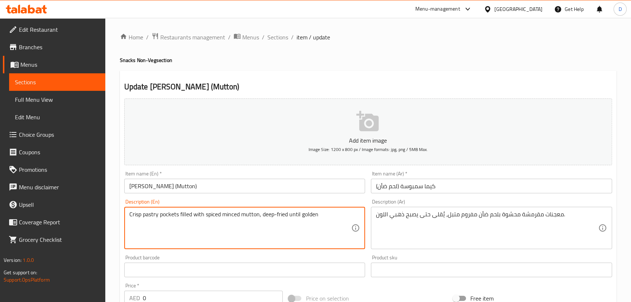
click at [166, 217] on textarea "Crisp pastry pockets filled with spiced minced mutton, deep-fried until golden" at bounding box center [240, 227] width 222 height 35
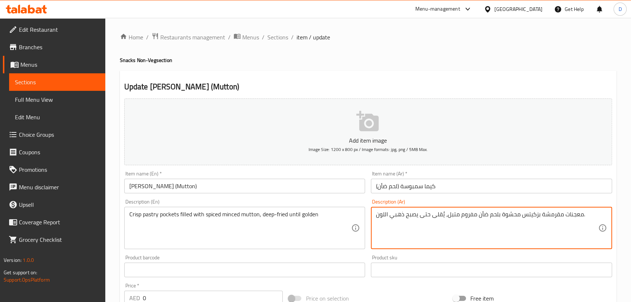
click at [535, 213] on textarea "معجنات مقرمشة بزكيتس محشوة بلحم ضأن مفروم متبل، يُقلى حتى يصبح ذهبي اللون." at bounding box center [487, 227] width 222 height 35
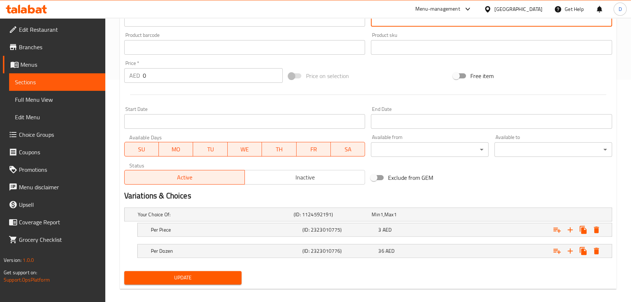
scroll to position [229, 0]
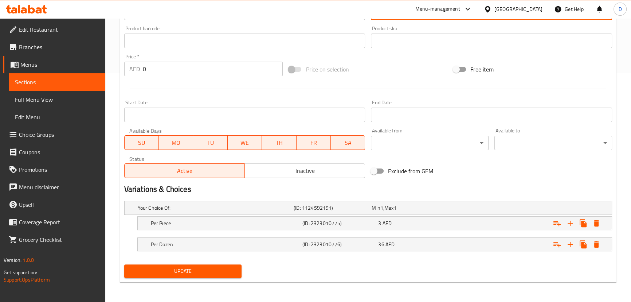
type textarea "معجنات مقرمشة بوكيتس محشوة بلحم ضأن مفروم متبل، يُقلى حتى يصبح ذهبي اللون."
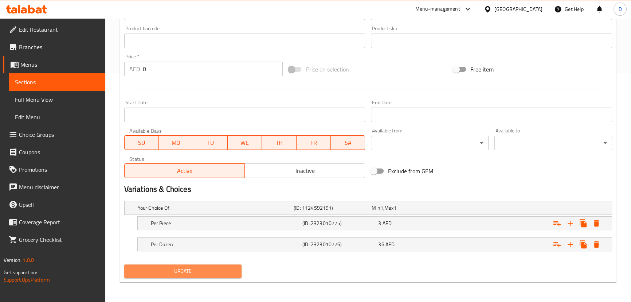
click at [221, 272] on span "Update" at bounding box center [183, 270] width 106 height 9
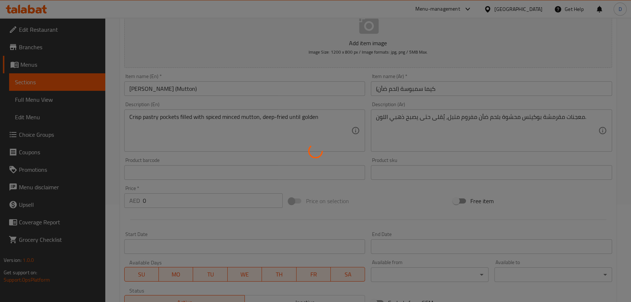
scroll to position [96, 0]
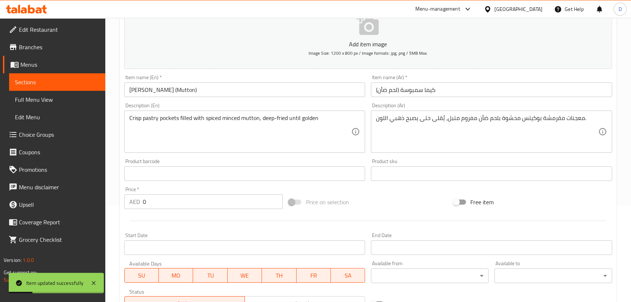
click at [87, 82] on span "Sections" at bounding box center [57, 82] width 84 height 9
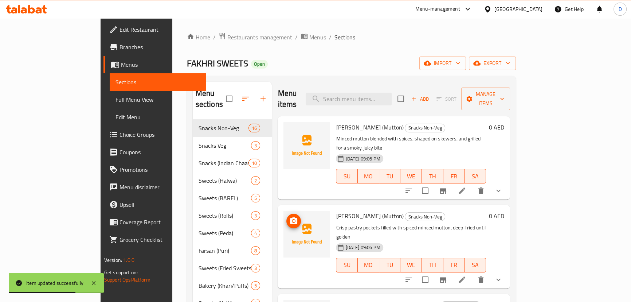
click at [510, 66] on span "export" at bounding box center [491, 63] width 35 height 9
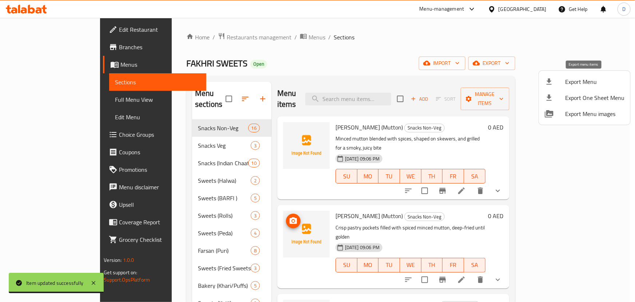
click at [577, 78] on span "Export Menu" at bounding box center [595, 81] width 59 height 9
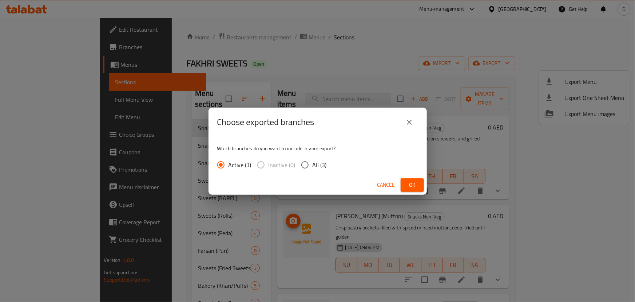
click at [323, 165] on span "All (3)" at bounding box center [320, 164] width 14 height 9
click at [313, 165] on input "All (3)" at bounding box center [305, 164] width 15 height 15
radio input "true"
click at [409, 182] on span "Ok" at bounding box center [413, 184] width 12 height 9
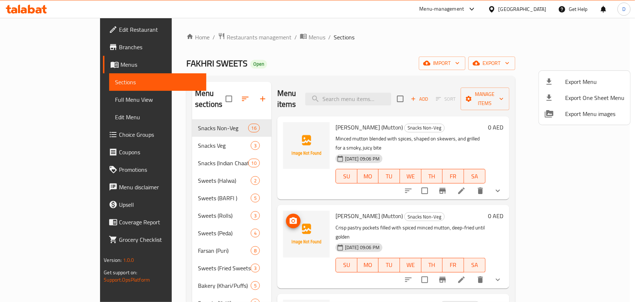
click at [57, 29] on div at bounding box center [317, 151] width 635 height 302
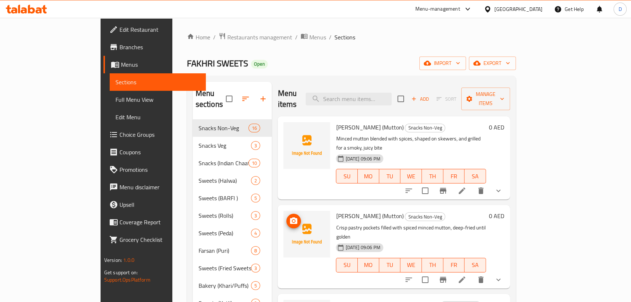
click at [119, 29] on span "Edit Restaurant" at bounding box center [159, 29] width 80 height 9
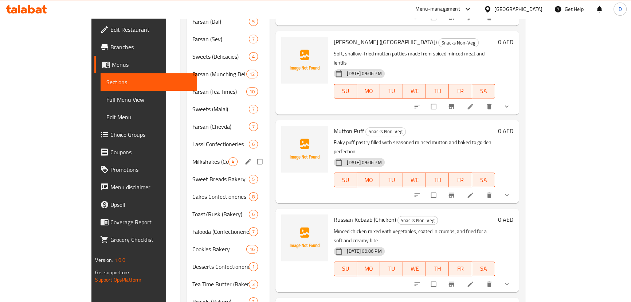
scroll to position [371, 0]
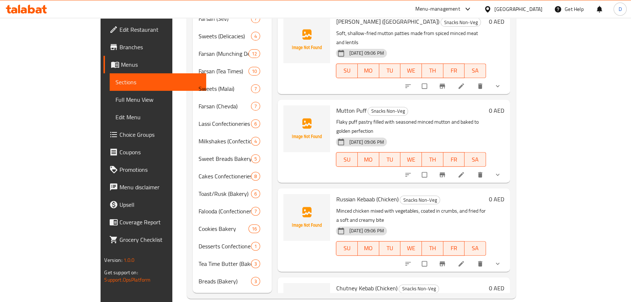
drag, startPoint x: 61, startPoint y: 98, endPoint x: 66, endPoint y: 101, distance: 5.8
click at [115, 98] on span "Full Menu View" at bounding box center [157, 99] width 84 height 9
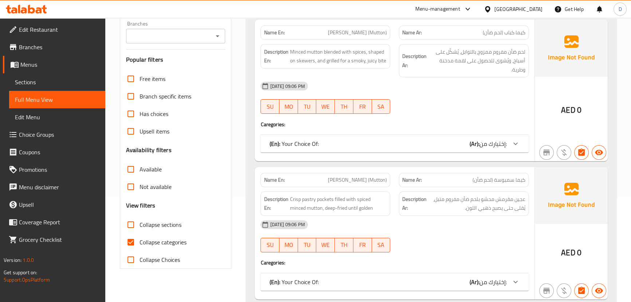
scroll to position [106, 0]
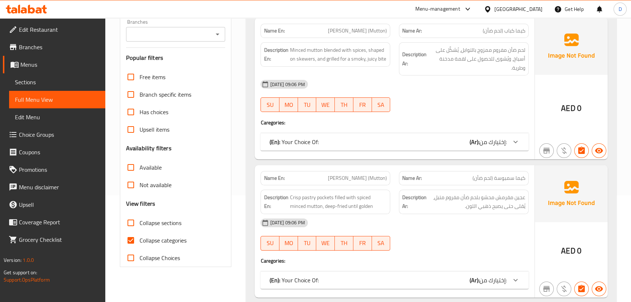
click at [143, 239] on span "Collapse categories" at bounding box center [162, 240] width 47 height 9
click at [139, 239] on input "Collapse categories" at bounding box center [130, 239] width 17 height 17
checkbox input "false"
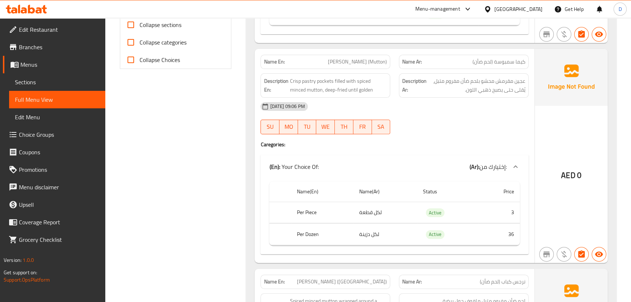
scroll to position [305, 0]
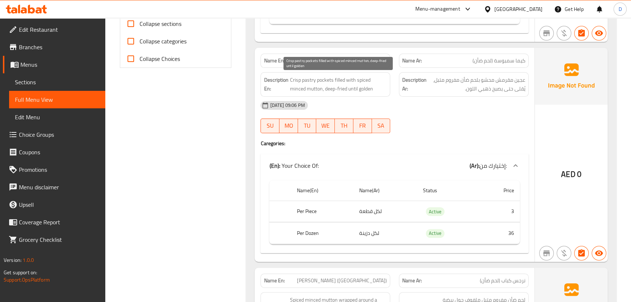
click at [309, 78] on span "Crisp pastry pockets filled with spiced minced mutton, deep-fried until golden" at bounding box center [338, 84] width 97 height 18
click at [309, 79] on span "Crisp pastry pockets filled with spiced minced mutton, deep-fried until golden" at bounding box center [338, 84] width 97 height 18
copy span "pastry"
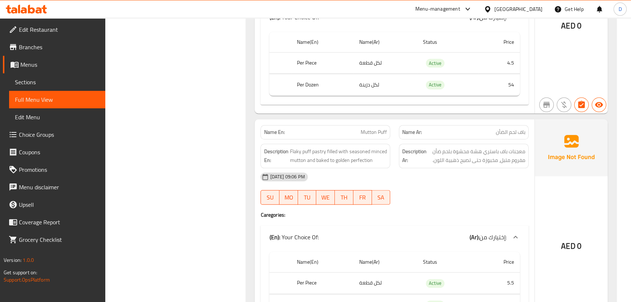
scroll to position [234, 0]
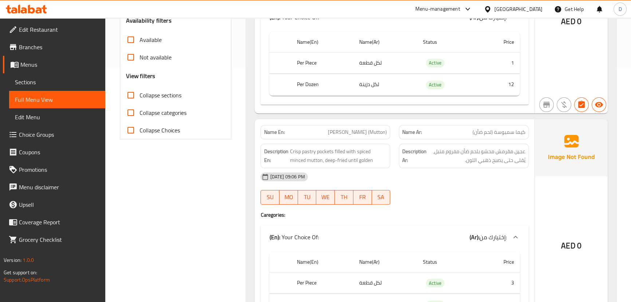
click at [356, 135] on span "[PERSON_NAME] (Mutton)" at bounding box center [357, 132] width 59 height 8
copy span "[PERSON_NAME] (Mutton)"
